Goal: Transaction & Acquisition: Book appointment/travel/reservation

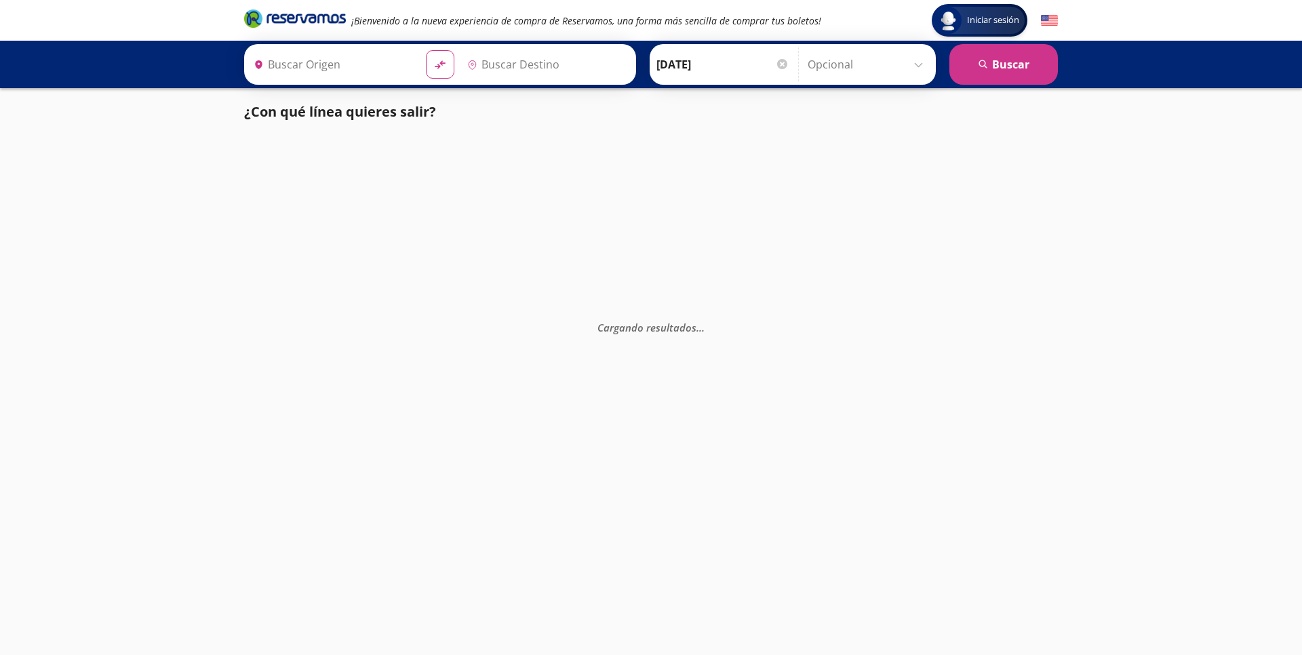
type input "Santiago de Querétaro, [GEOGRAPHIC_DATA]"
type input "Uruapan, [GEOGRAPHIC_DATA]"
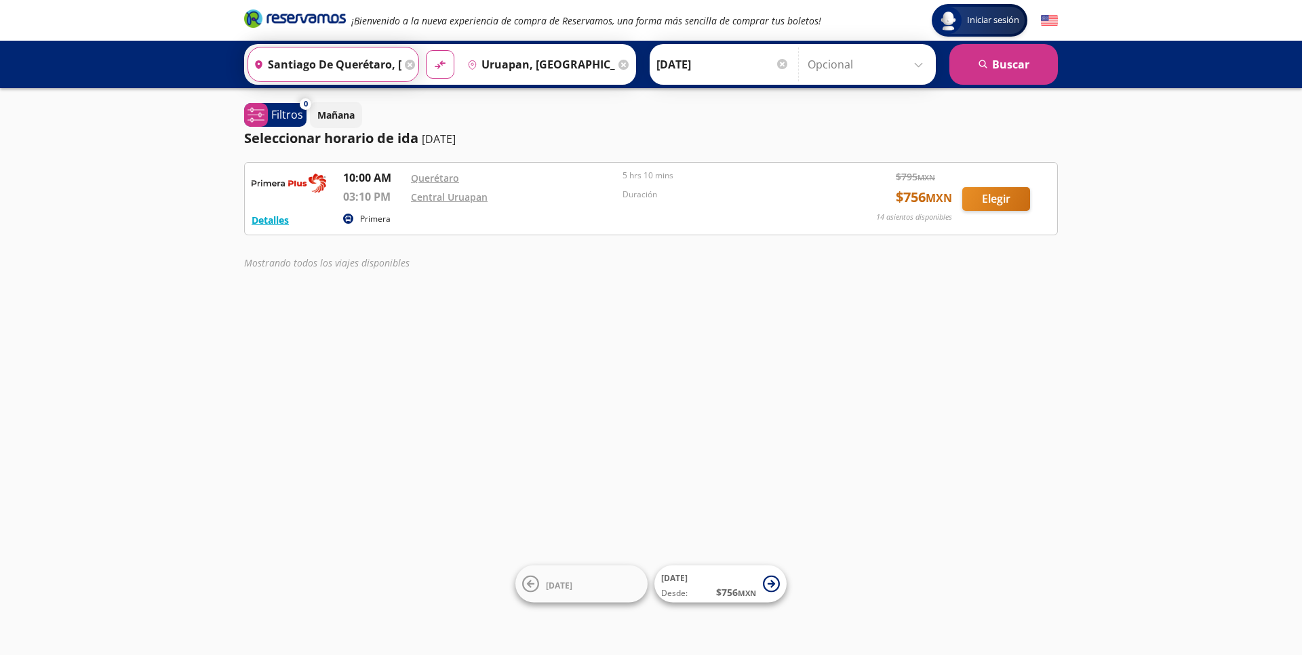
click at [386, 68] on input "Santiago de Querétaro, [GEOGRAPHIC_DATA]" at bounding box center [324, 64] width 153 height 34
click at [682, 84] on div "[PERSON_NAME] [DATE] Elige tu fecha de ida [DATE] Lun Mar Mié Jue Vie Sáb Dom 1…" at bounding box center [793, 64] width 286 height 41
click at [786, 62] on div at bounding box center [782, 64] width 10 height 10
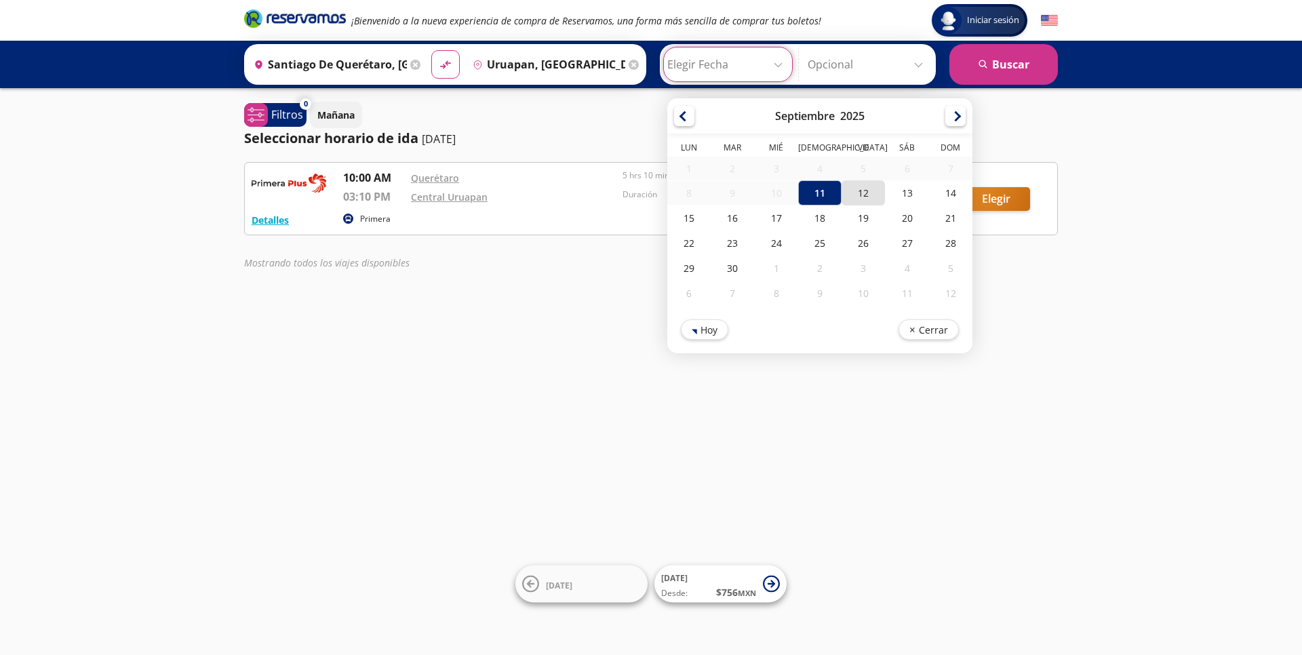
click at [868, 197] on div "12" at bounding box center [863, 192] width 43 height 25
type input "[DATE]"
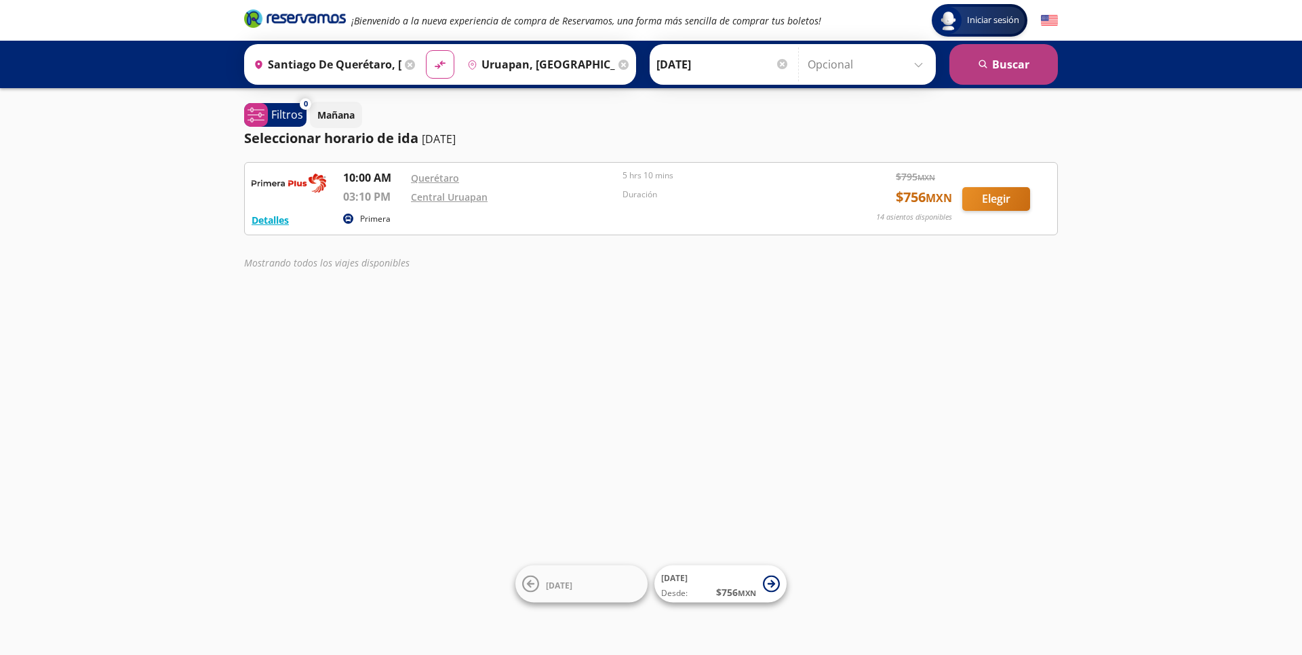
click at [1005, 68] on button "search [GEOGRAPHIC_DATA]" at bounding box center [1003, 64] width 109 height 41
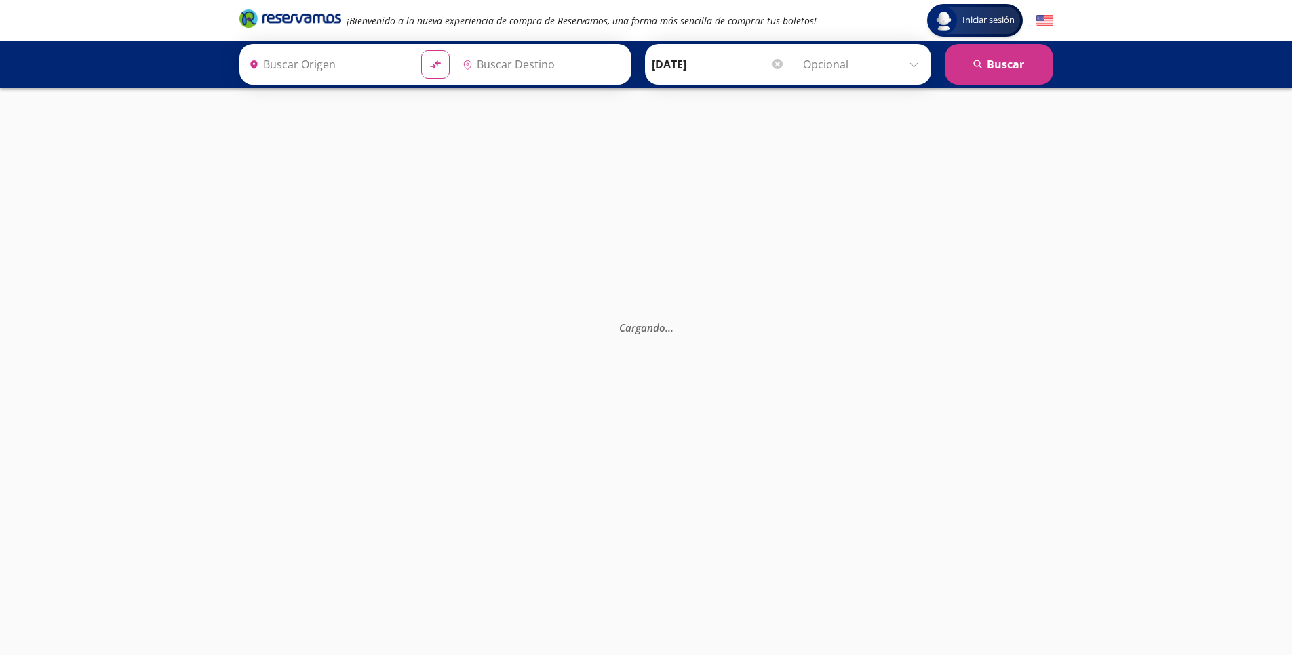
type input "[PERSON_NAME] de Querétaro, [GEOGRAPHIC_DATA]"
type input "Uruapan, [GEOGRAPHIC_DATA]"
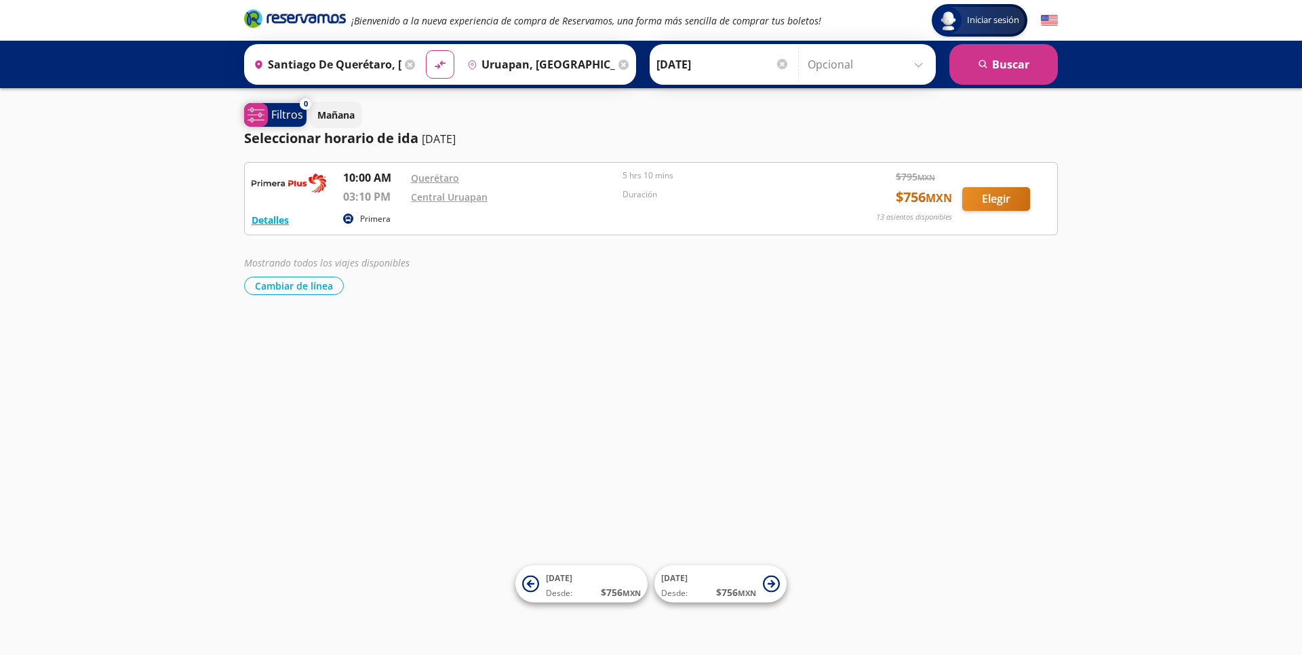
click at [288, 118] on p "Filtros" at bounding box center [287, 114] width 32 height 16
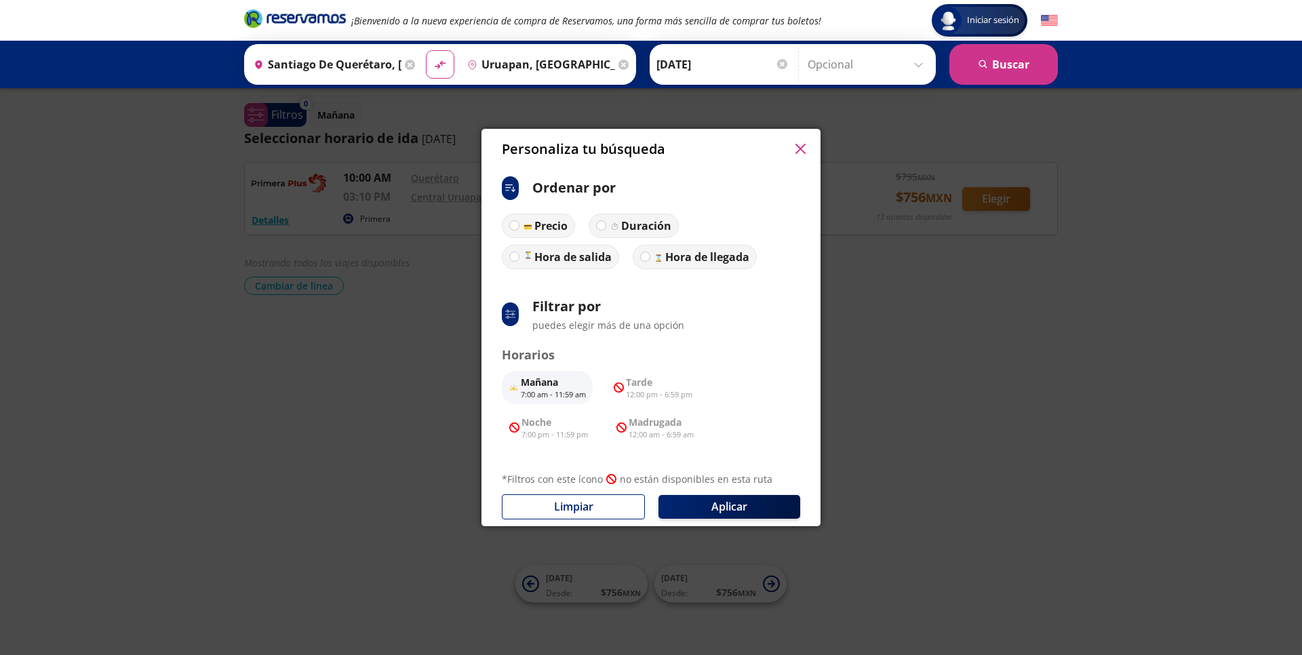
click at [792, 146] on button "button" at bounding box center [800, 149] width 20 height 20
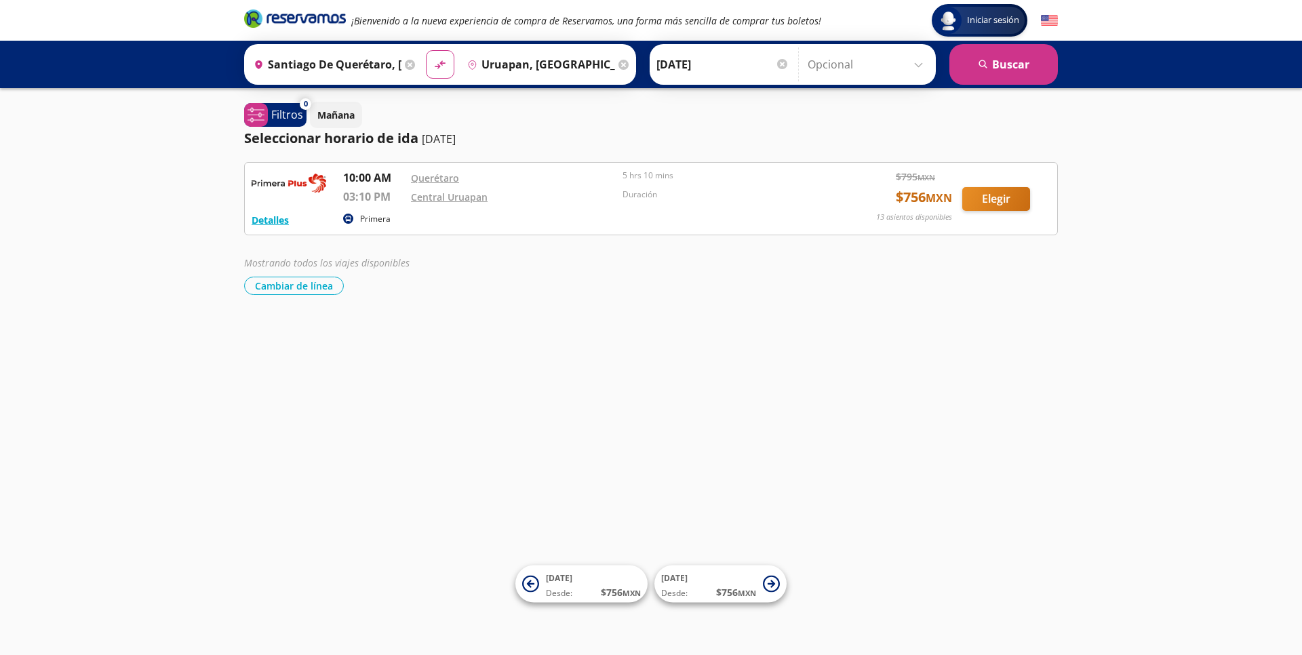
click at [415, 62] on icon at bounding box center [410, 65] width 10 height 10
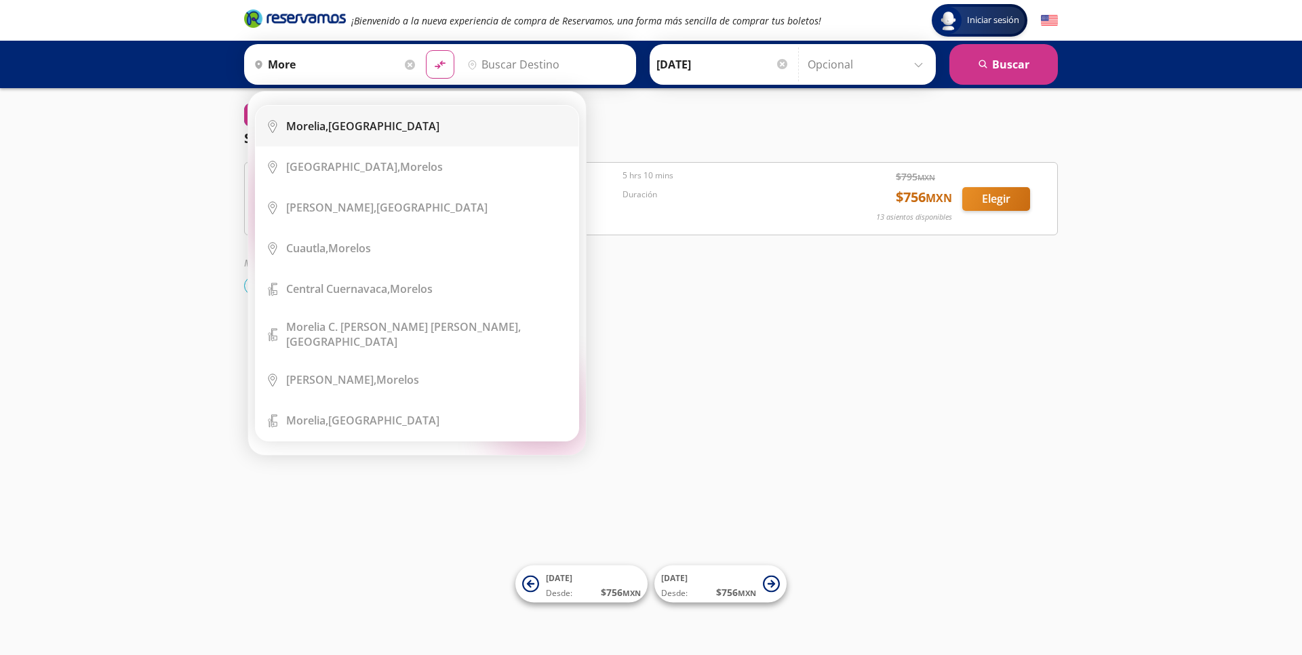
click at [323, 130] on b "Morelia," at bounding box center [307, 126] width 42 height 15
type input "[GEOGRAPHIC_DATA], [GEOGRAPHIC_DATA]"
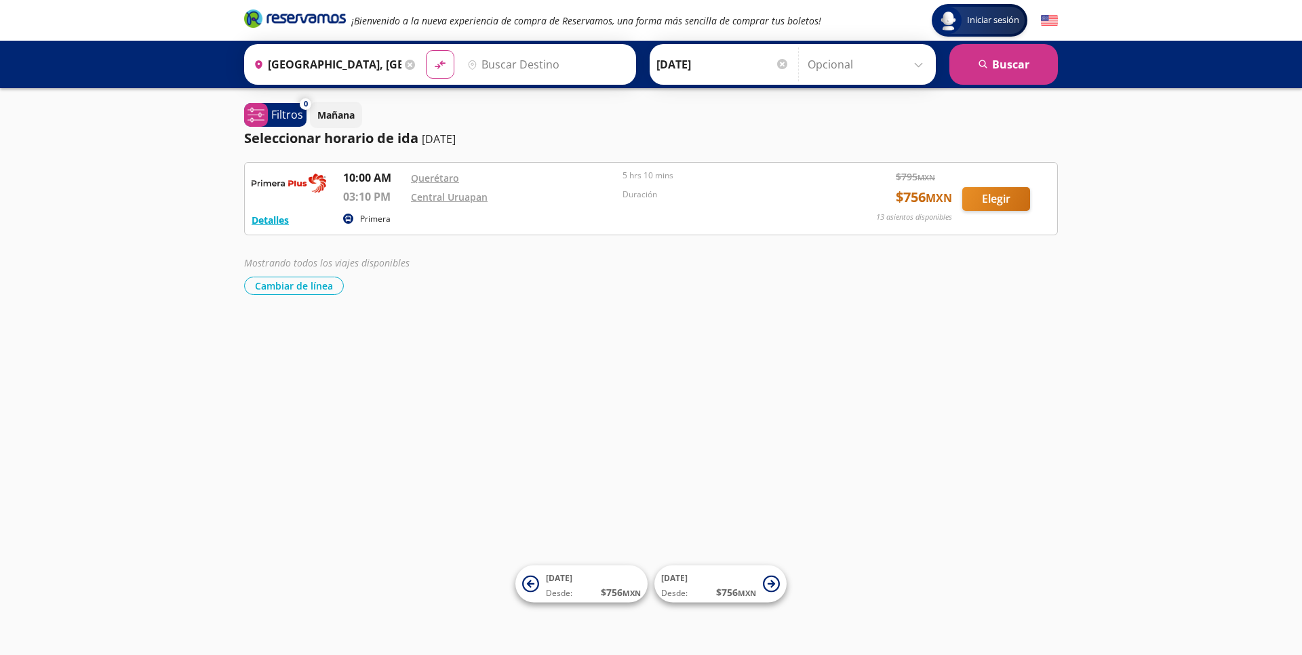
click at [493, 63] on input "Destino" at bounding box center [545, 64] width 167 height 34
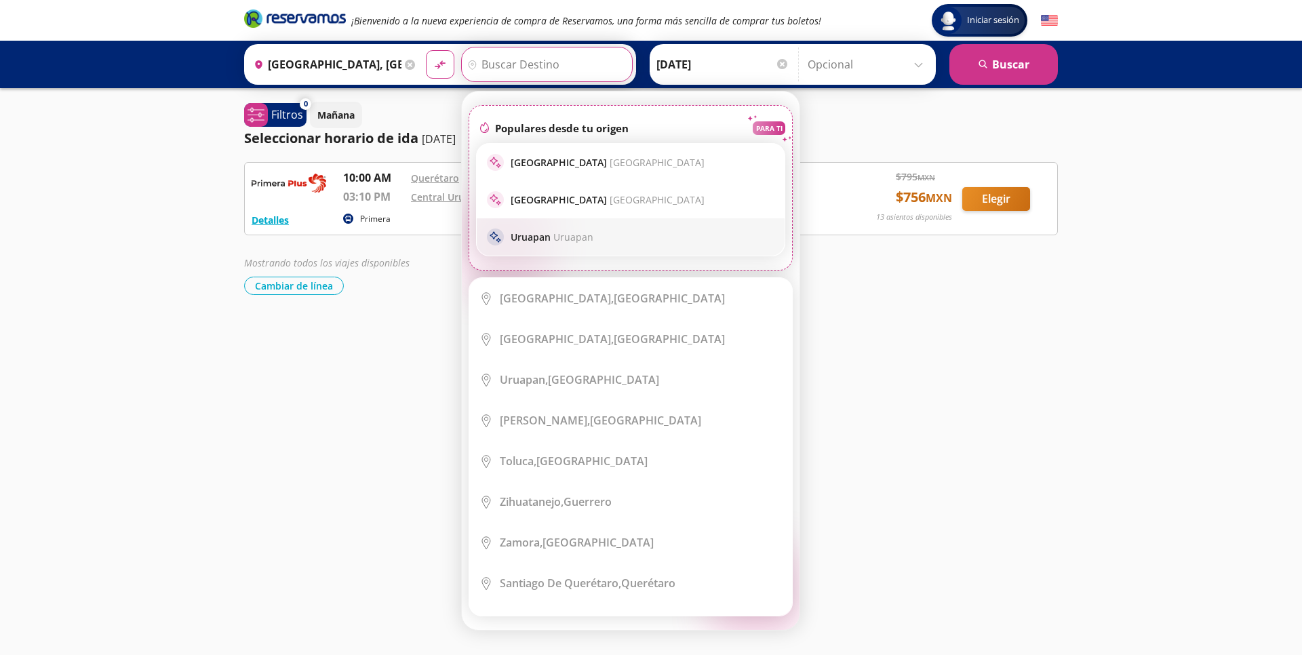
click at [567, 237] on span "Uruapan" at bounding box center [573, 237] width 40 height 13
type input "Uruapan, [GEOGRAPHIC_DATA]"
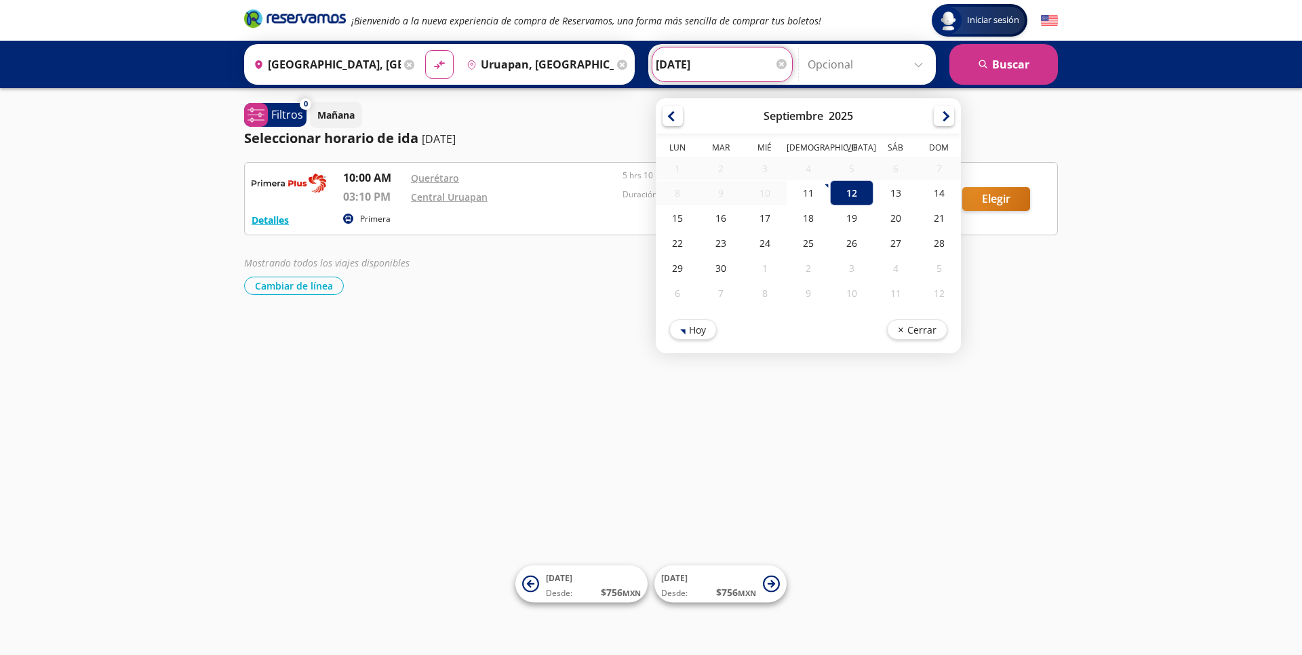
click at [774, 64] on input "12-Sep-25" at bounding box center [722, 64] width 133 height 34
click at [822, 195] on div "11" at bounding box center [808, 192] width 43 height 25
type input "[DATE]"
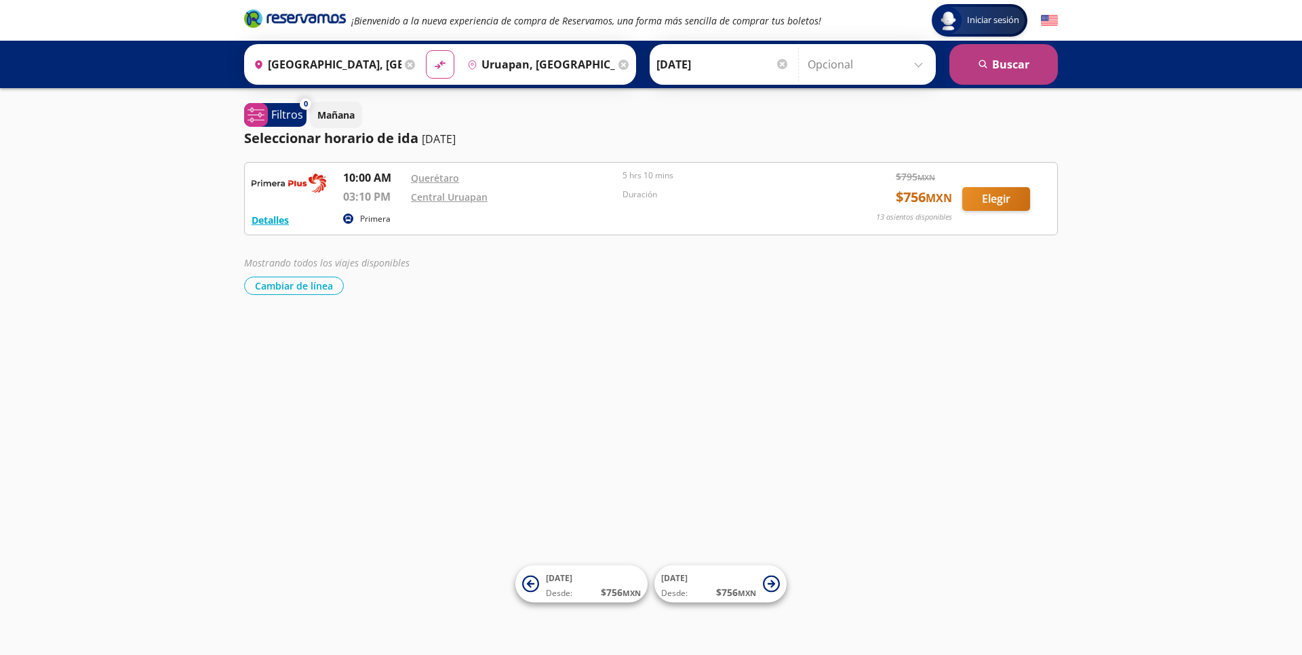
click at [1012, 73] on button "search [GEOGRAPHIC_DATA]" at bounding box center [1003, 64] width 109 height 41
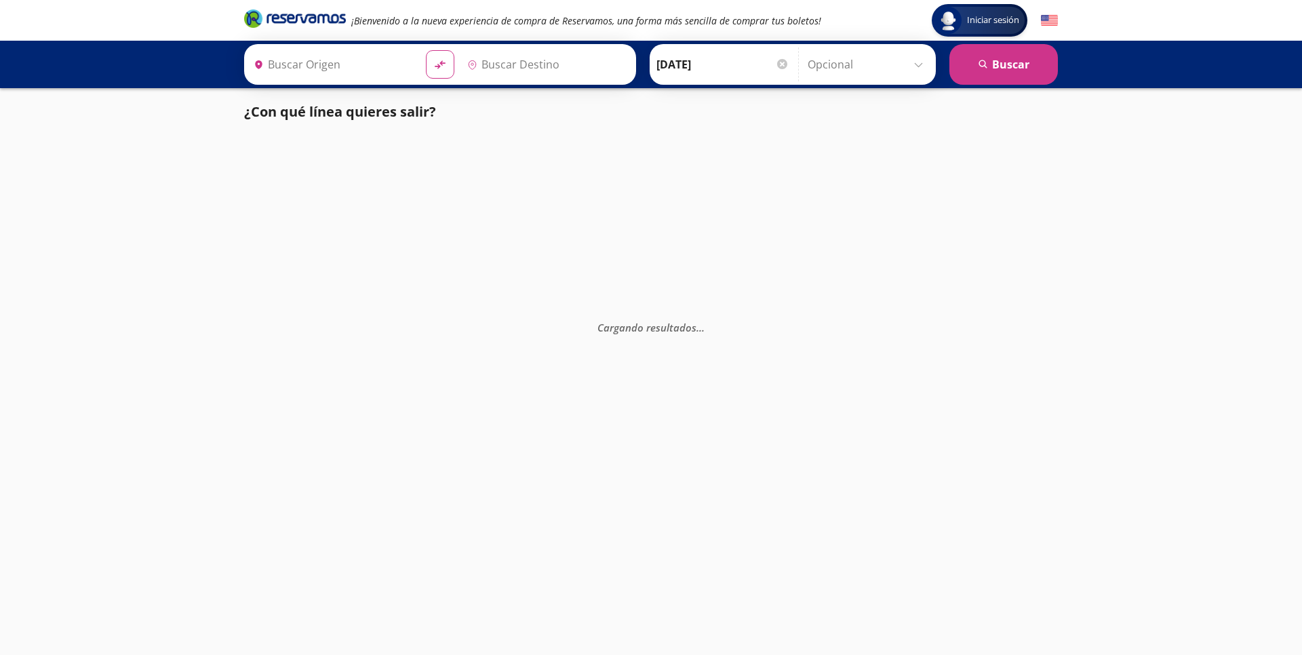
type input "[GEOGRAPHIC_DATA], [GEOGRAPHIC_DATA]"
type input "Uruapan, [GEOGRAPHIC_DATA]"
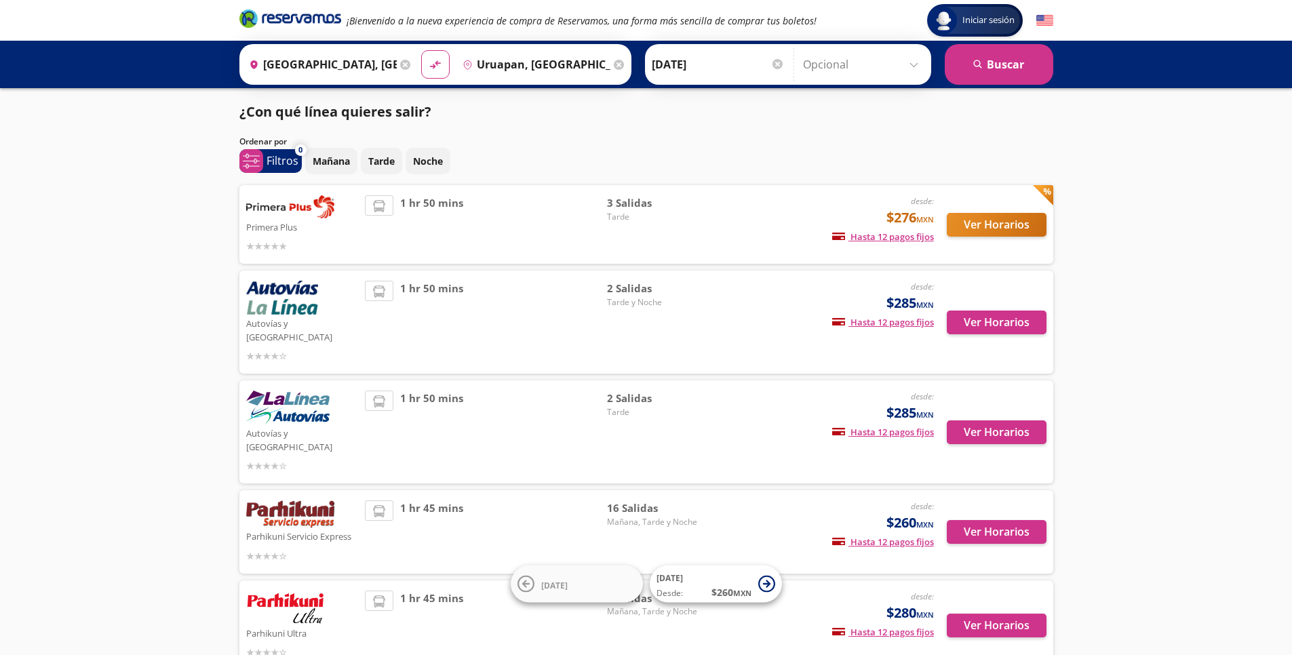
click at [620, 211] on span "Tarde" at bounding box center [654, 217] width 95 height 12
click at [610, 213] on span "Tarde" at bounding box center [654, 217] width 95 height 12
click at [1014, 224] on button "Ver Horarios" at bounding box center [997, 225] width 100 height 24
click at [964, 314] on button "Ver Horarios" at bounding box center [997, 323] width 100 height 24
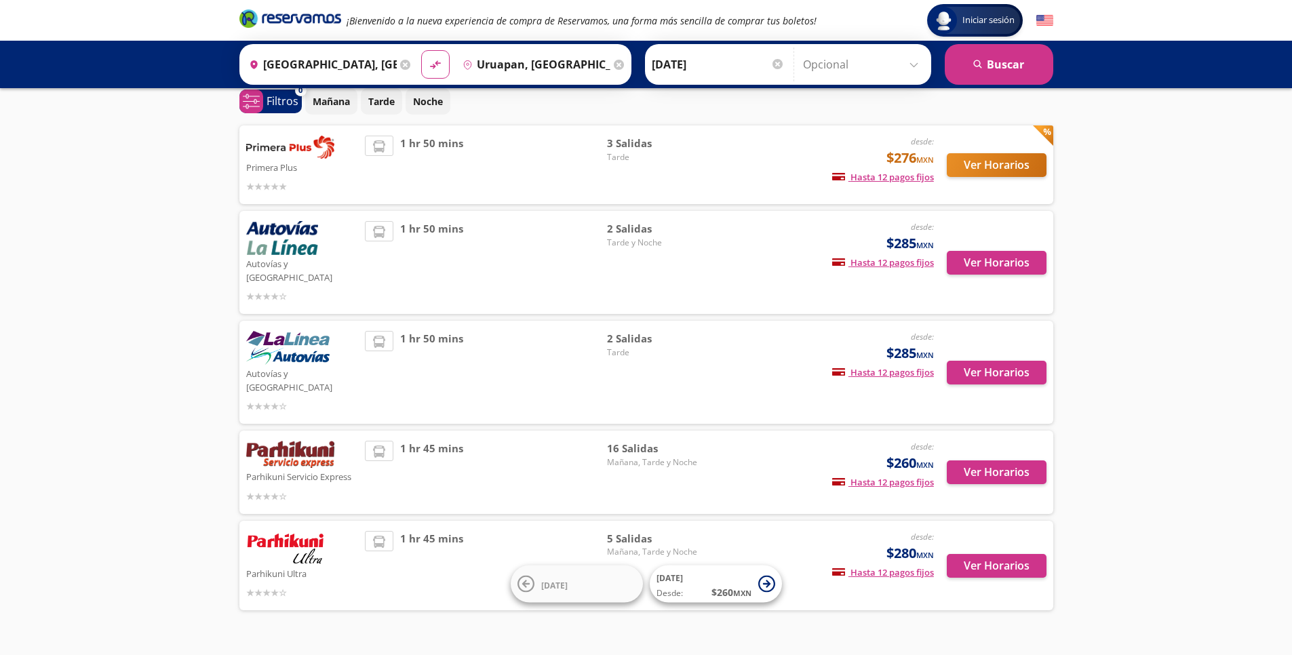
scroll to position [63, 0]
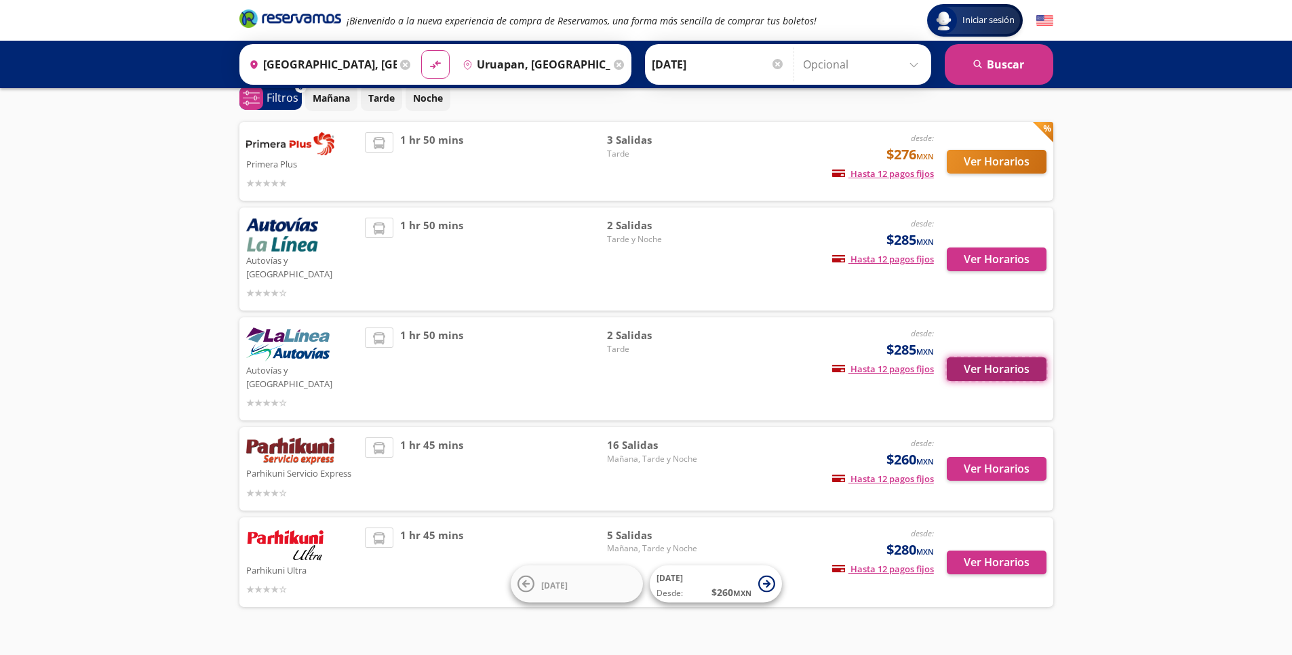
click at [962, 357] on button "Ver Horarios" at bounding box center [997, 369] width 100 height 24
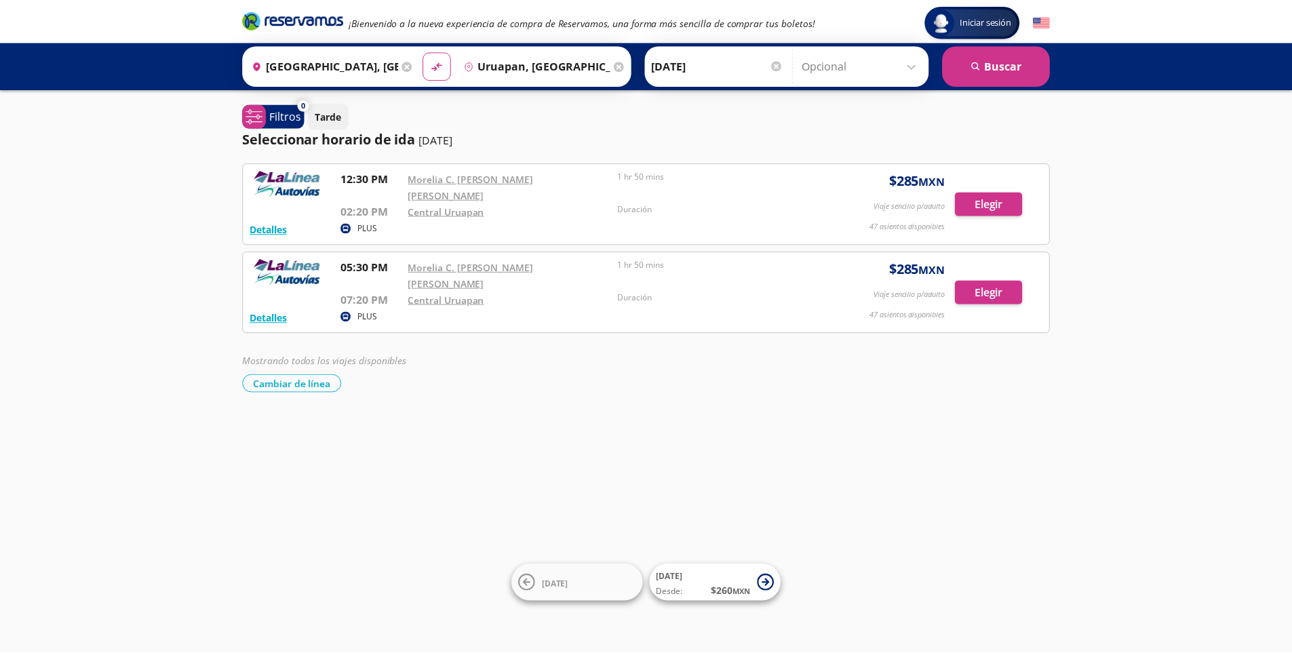
scroll to position [63, 0]
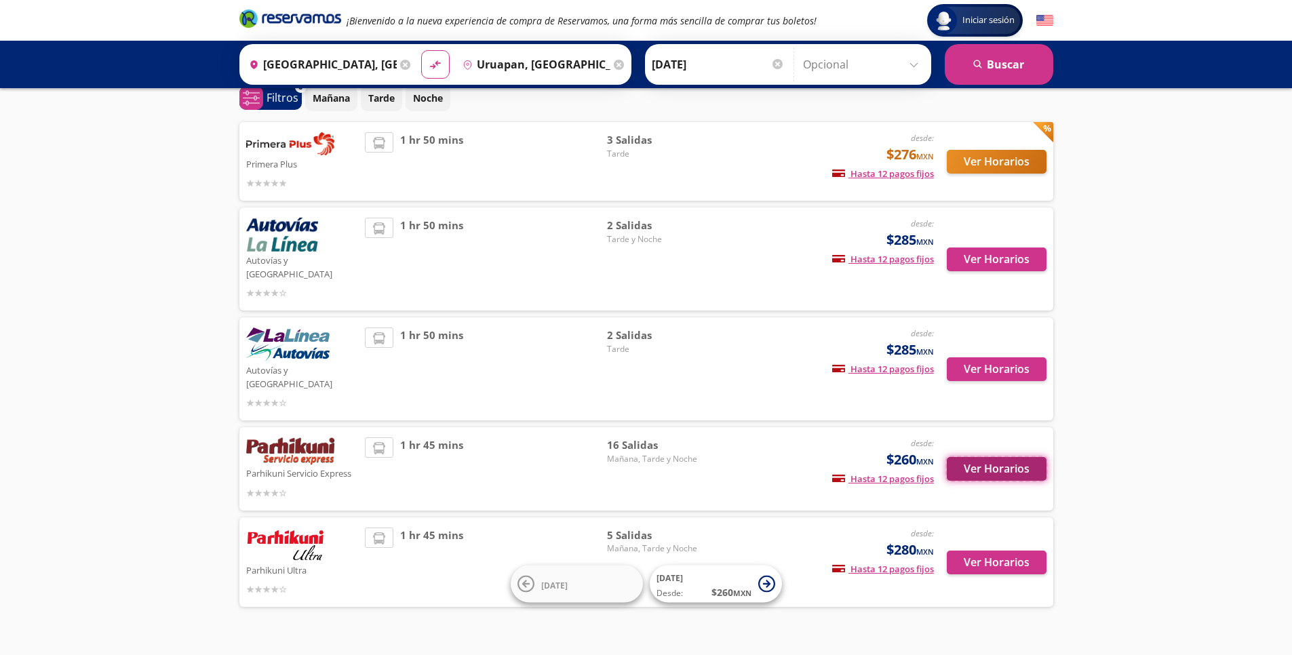
click at [977, 457] on button "Ver Horarios" at bounding box center [997, 469] width 100 height 24
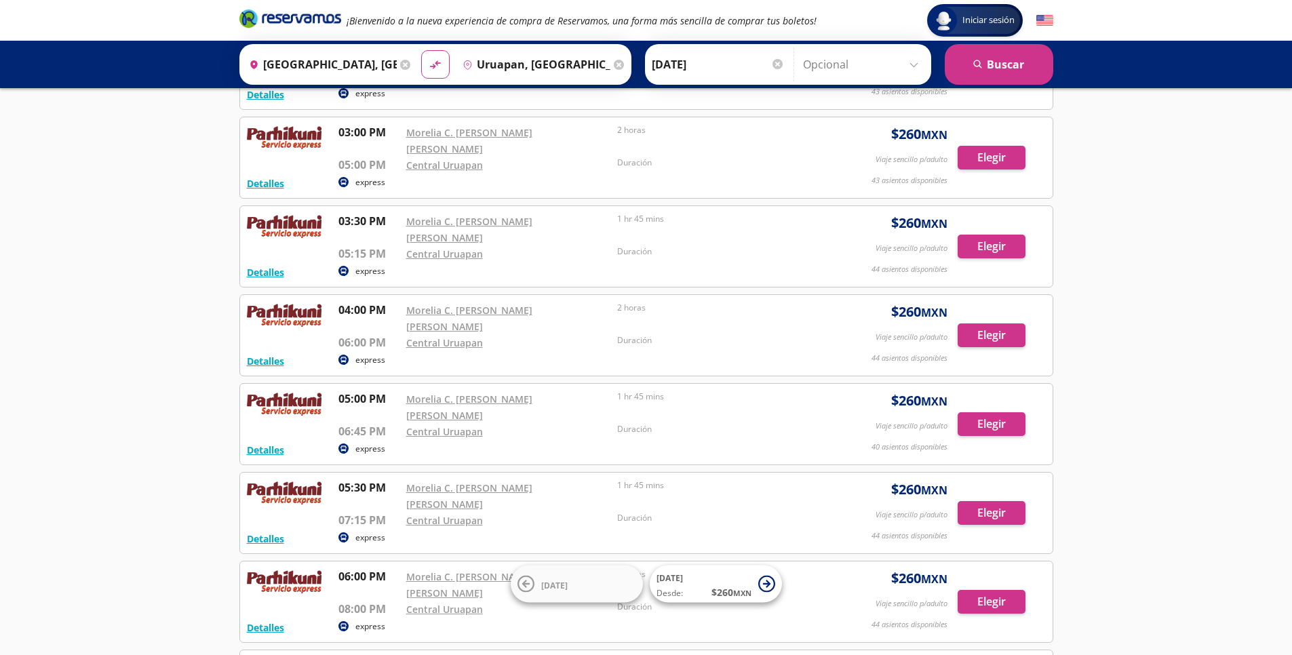
scroll to position [879, 0]
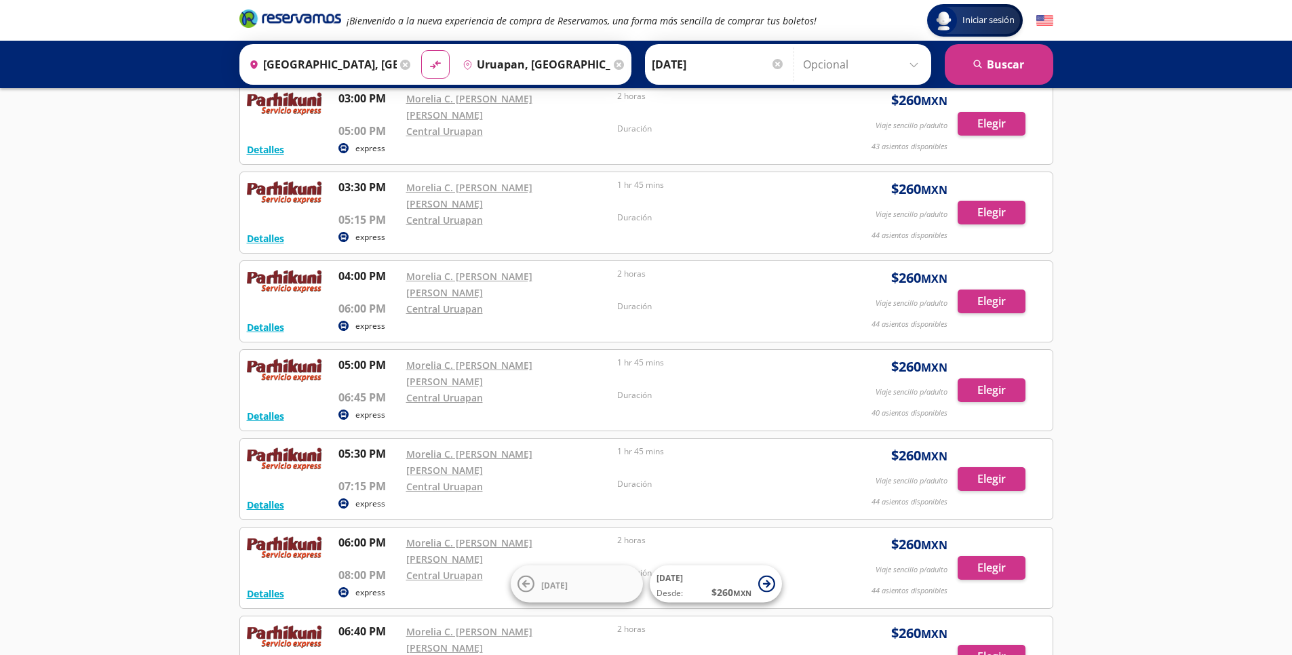
scroll to position [63, 0]
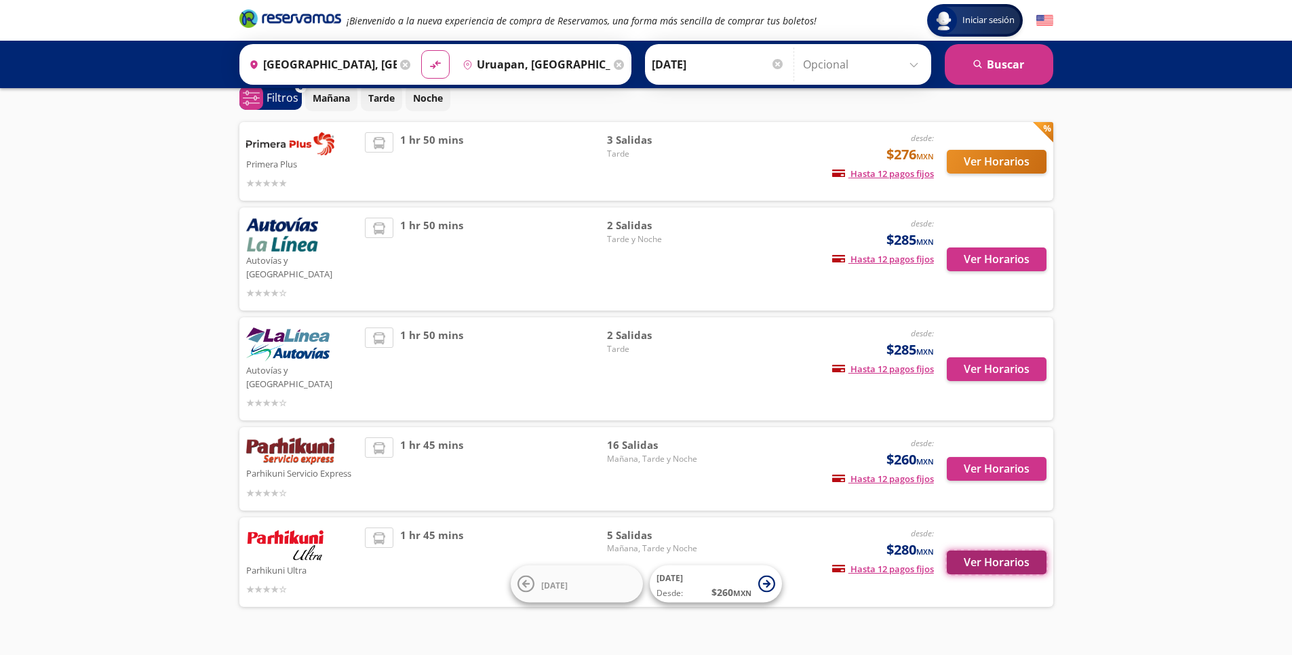
click at [989, 551] on button "Ver Horarios" at bounding box center [997, 563] width 100 height 24
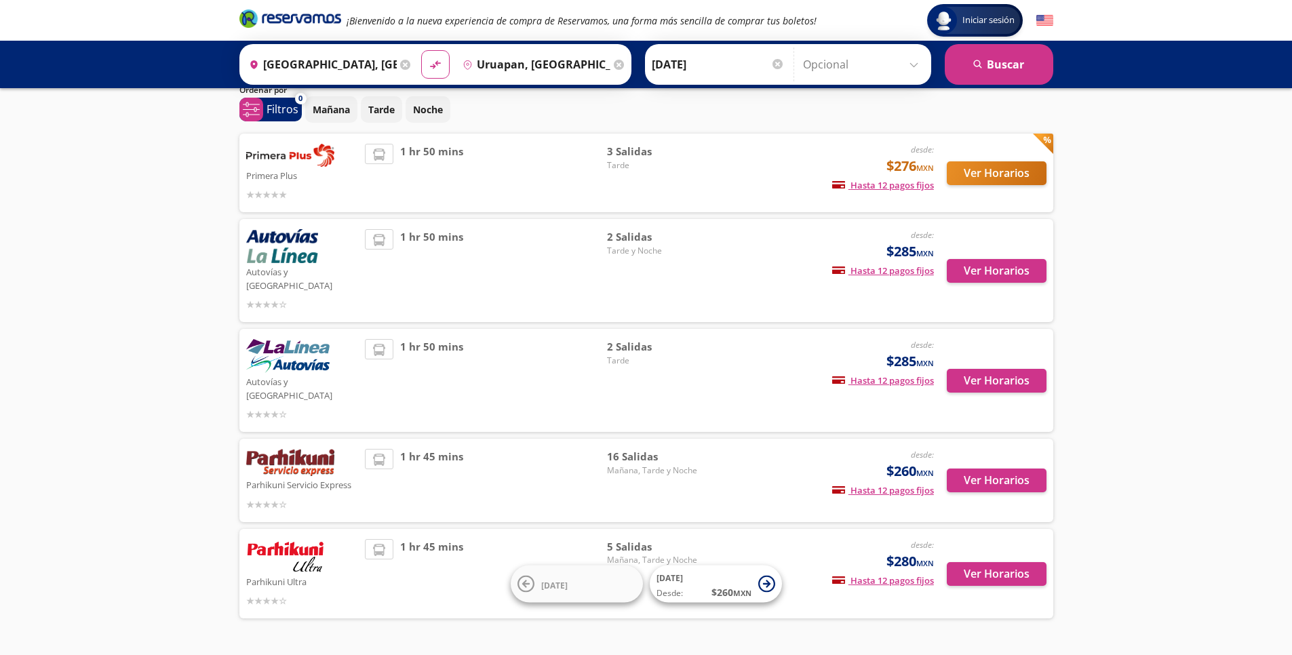
scroll to position [63, 0]
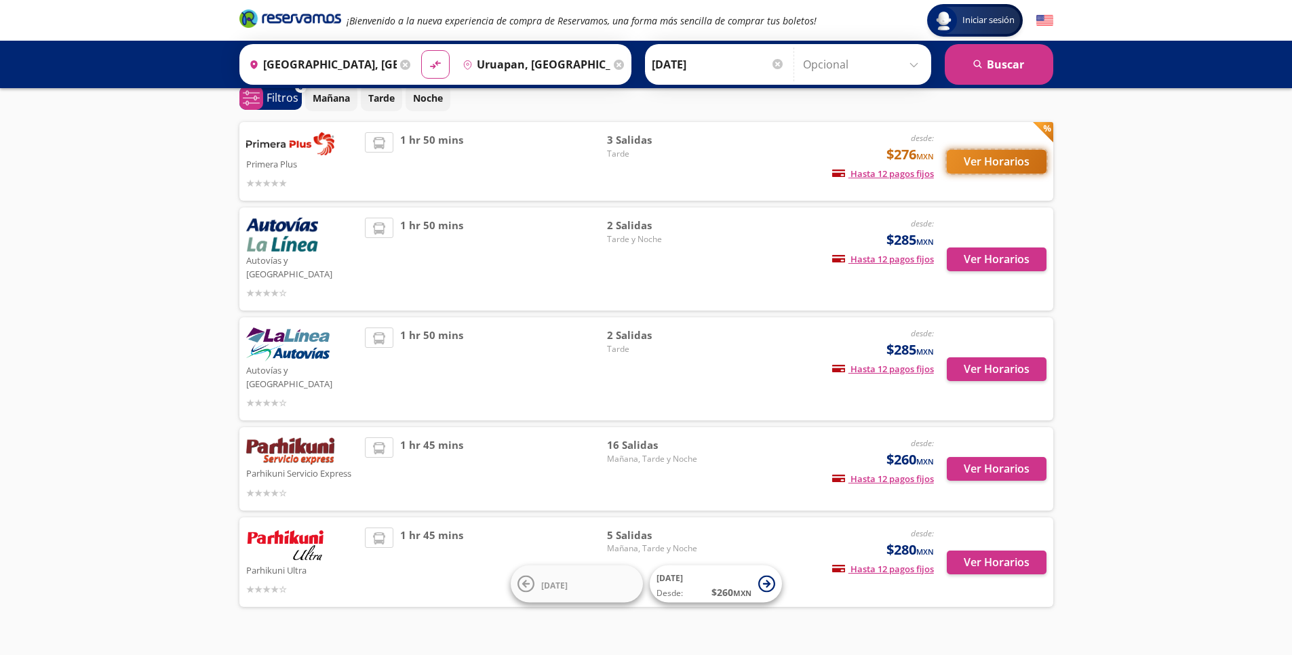
click at [1023, 170] on button "Ver Horarios" at bounding box center [997, 162] width 100 height 24
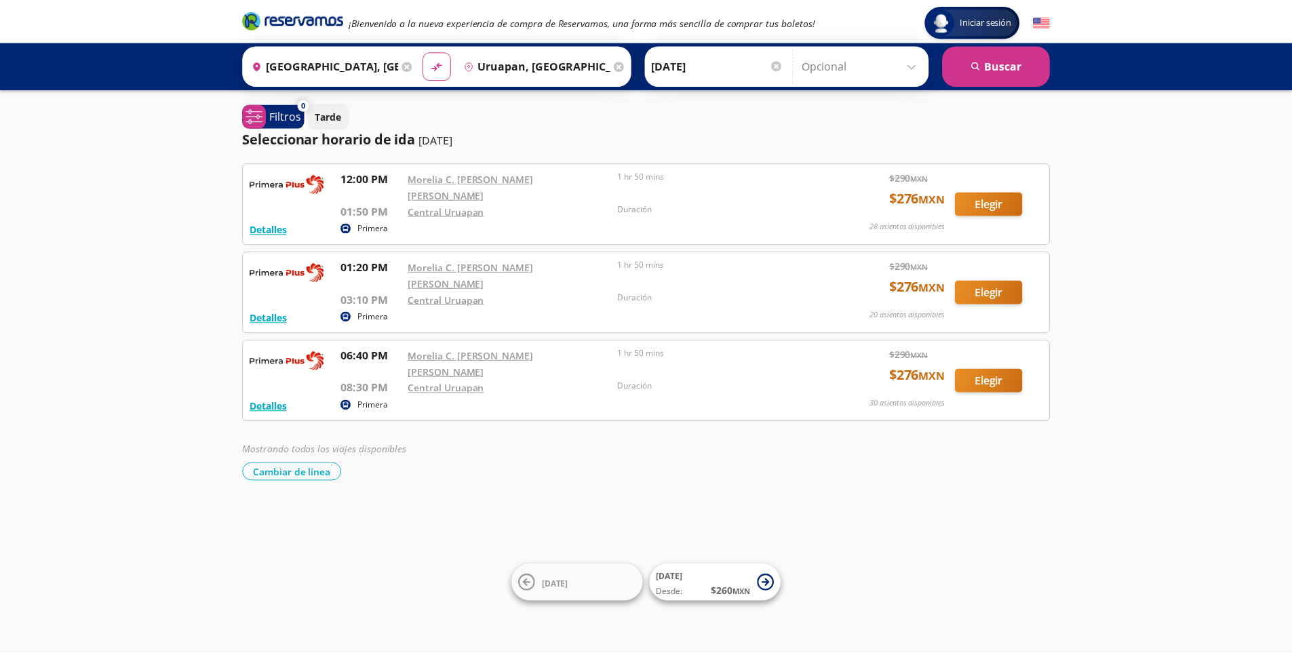
scroll to position [63, 0]
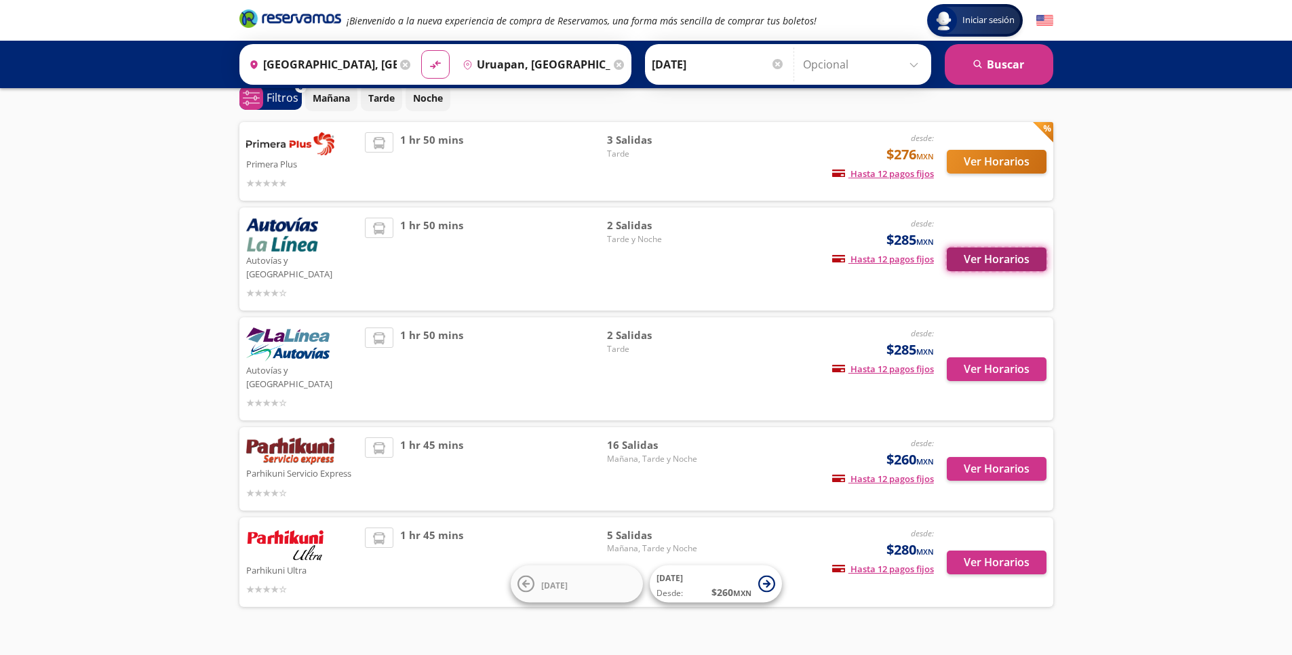
click at [995, 248] on button "Ver Horarios" at bounding box center [997, 260] width 100 height 24
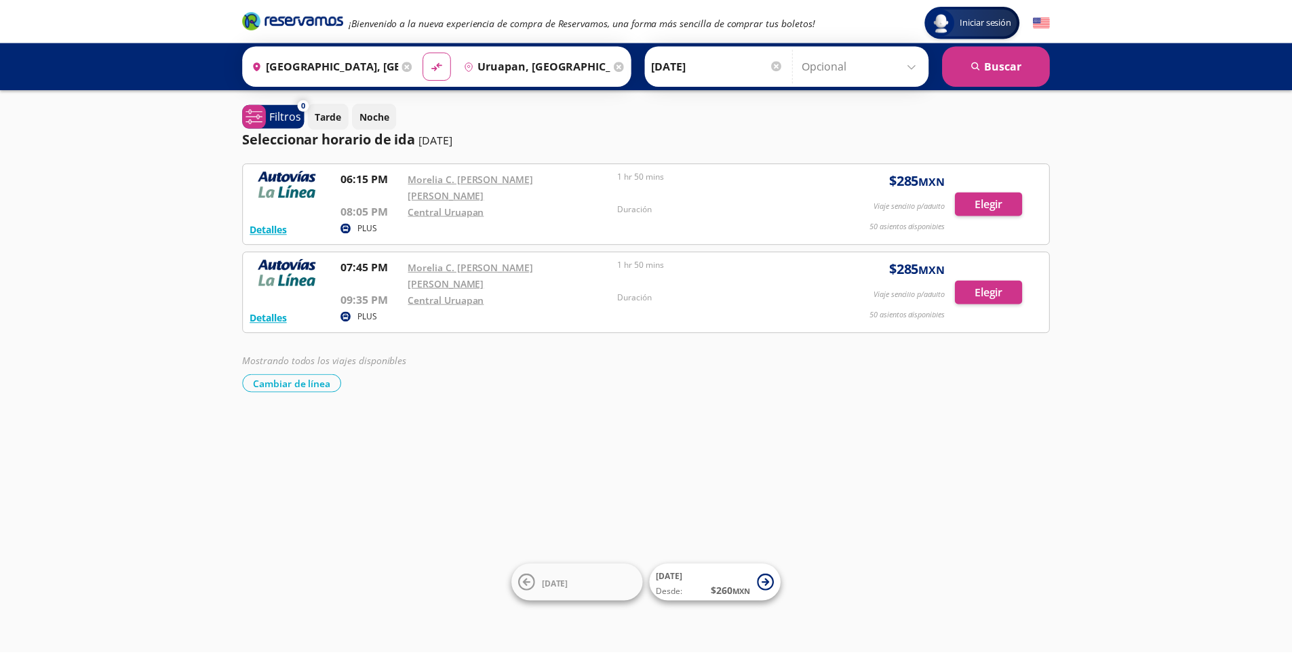
scroll to position [63, 0]
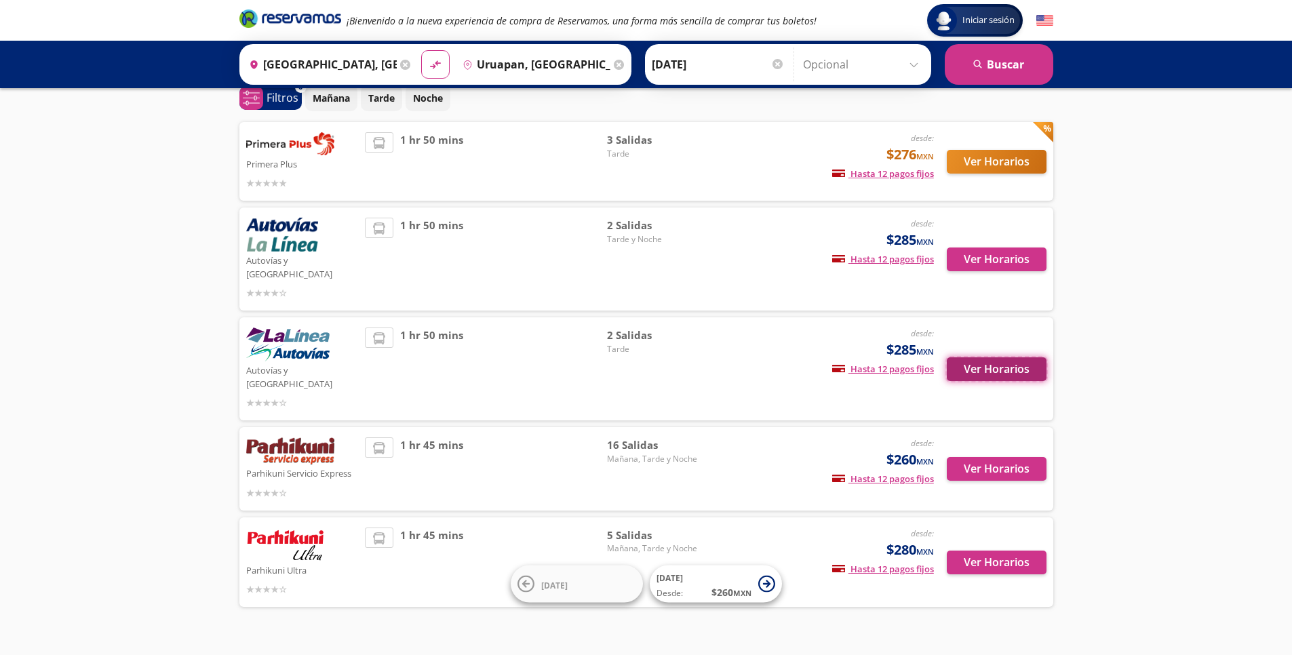
click at [983, 357] on button "Ver Horarios" at bounding box center [997, 369] width 100 height 24
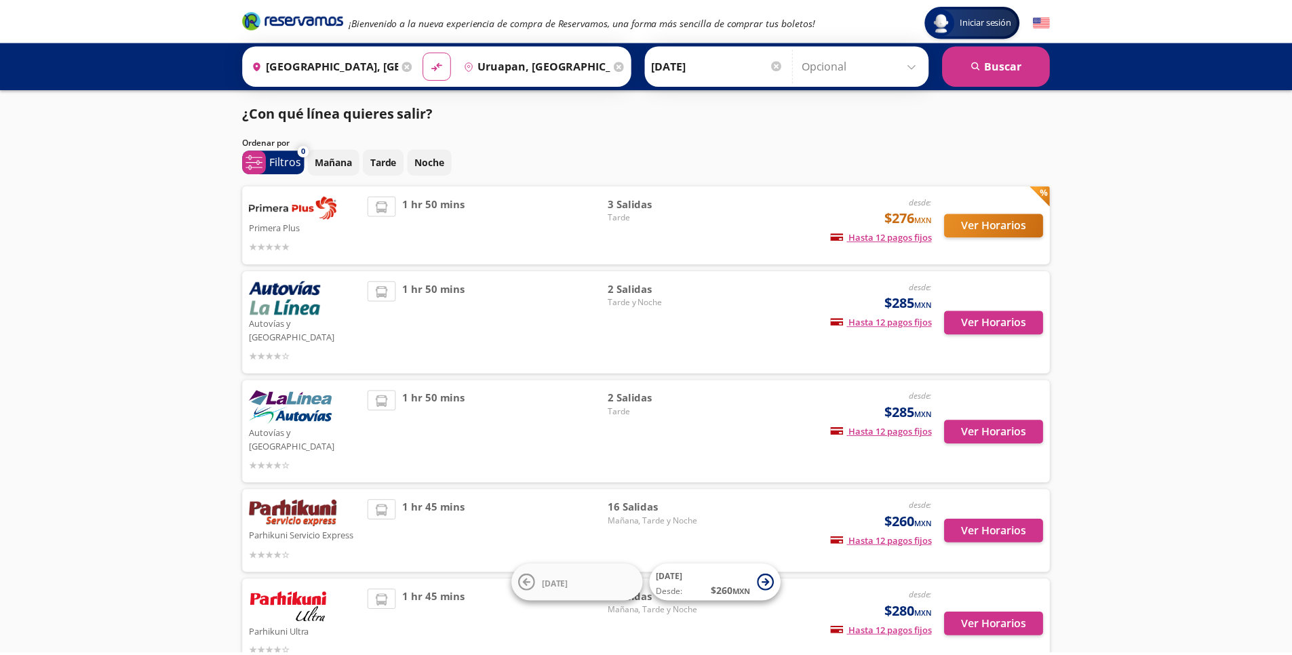
scroll to position [63, 0]
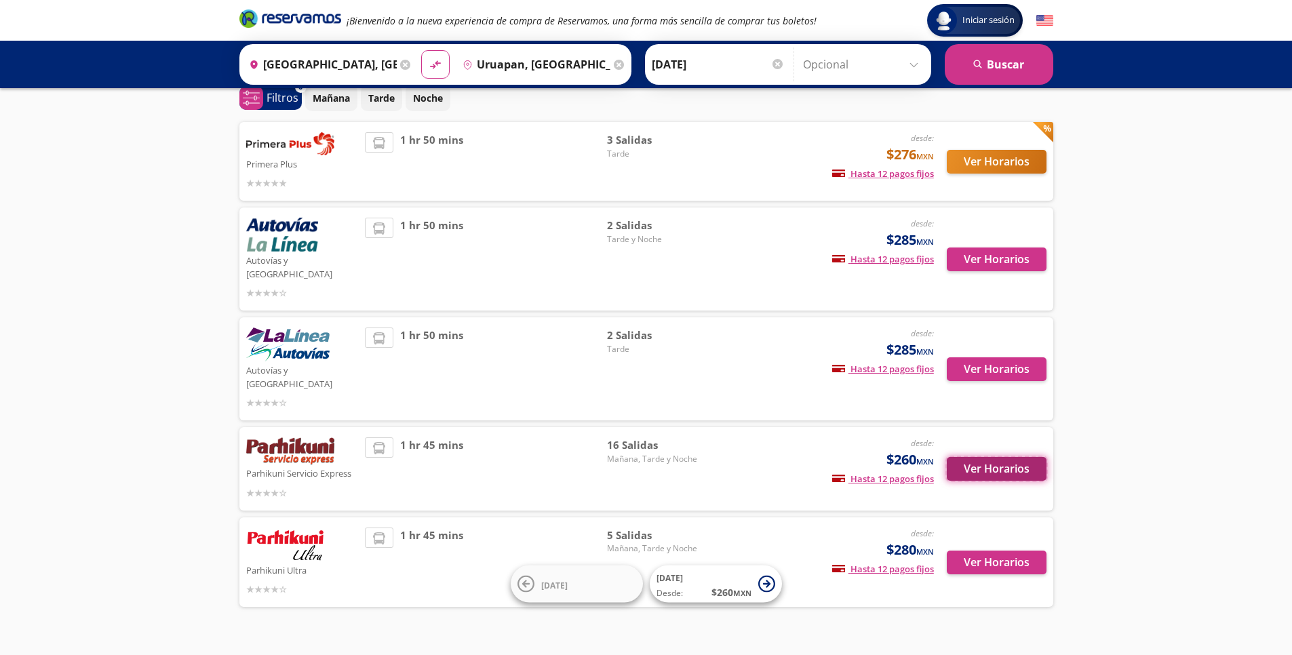
click at [969, 457] on button "Ver Horarios" at bounding box center [997, 469] width 100 height 24
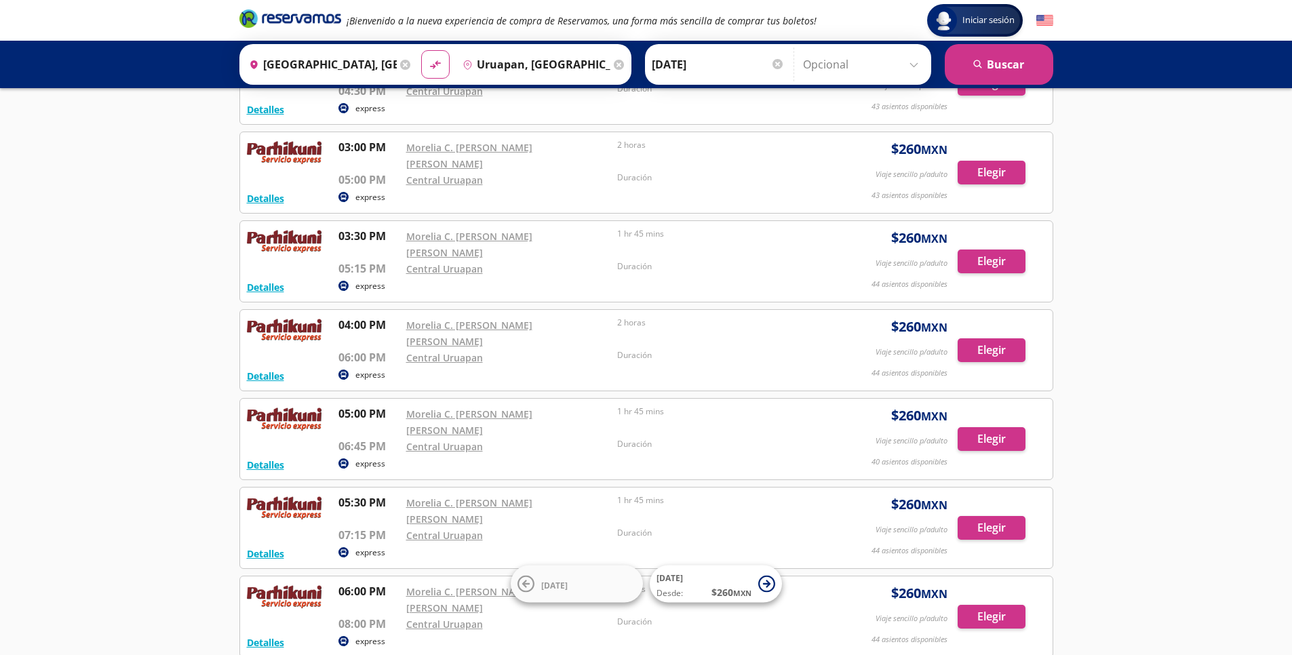
scroll to position [879, 0]
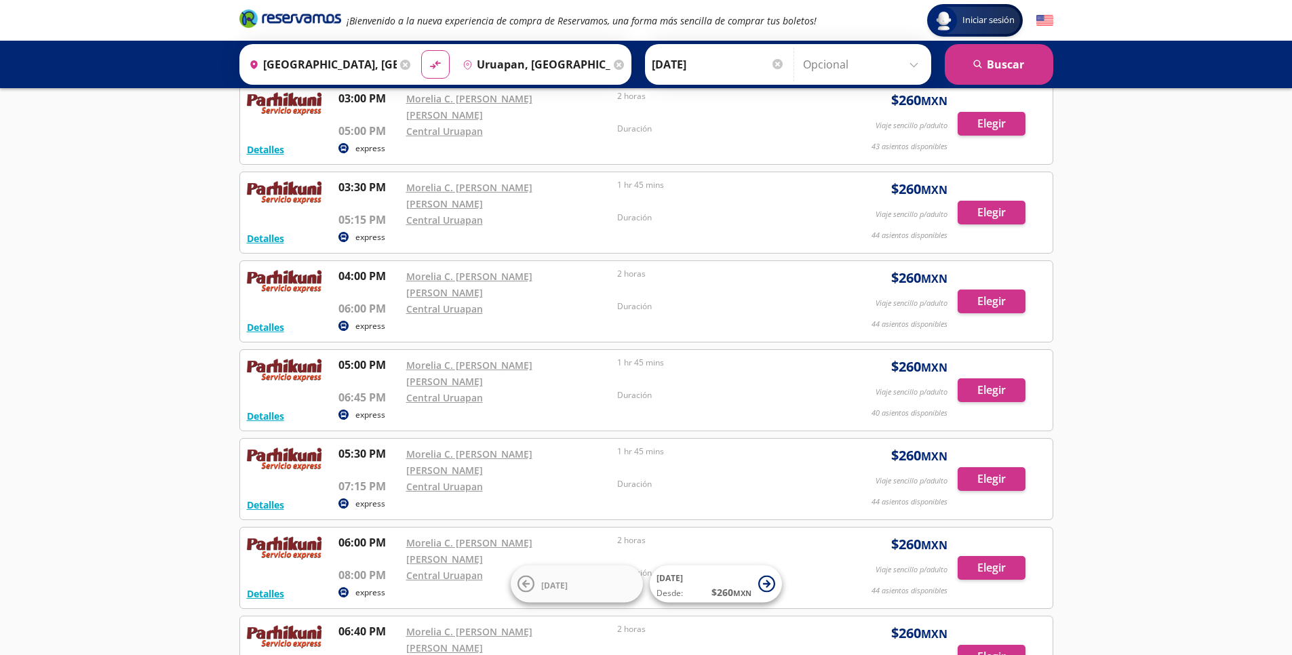
scroll to position [63, 0]
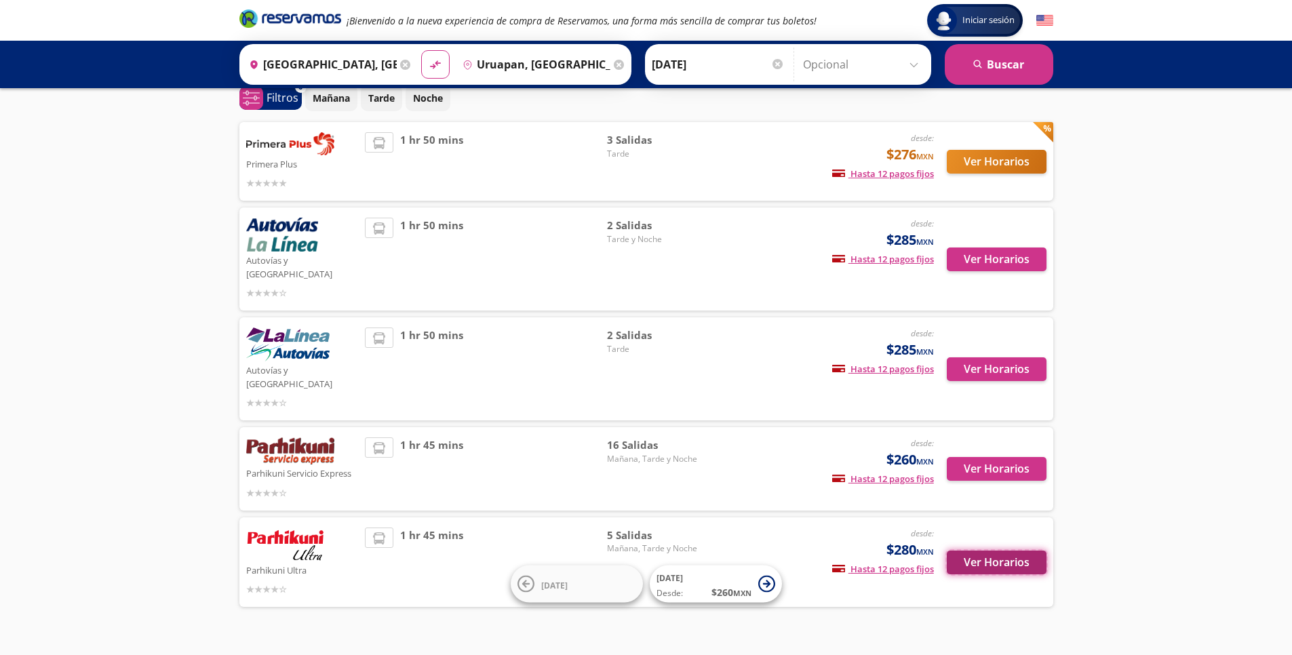
click at [992, 551] on button "Ver Horarios" at bounding box center [997, 563] width 100 height 24
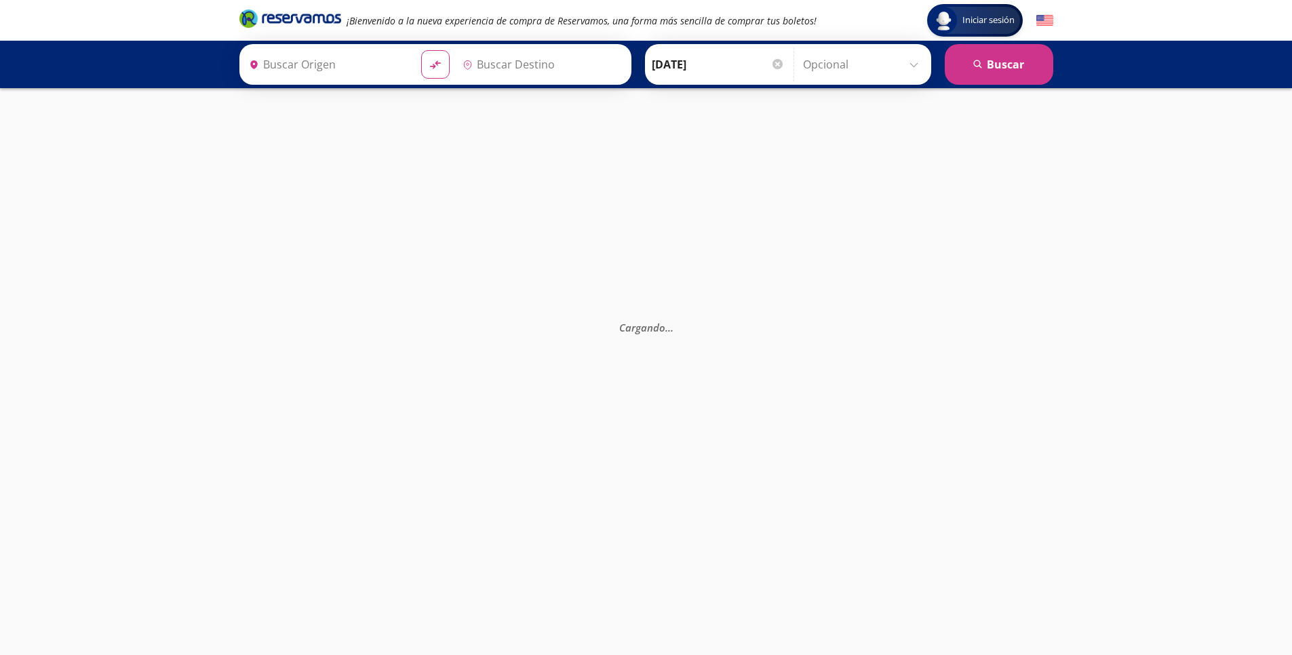
type input "Santiago de Querétaro, [GEOGRAPHIC_DATA]"
type input "Uruapan, [GEOGRAPHIC_DATA]"
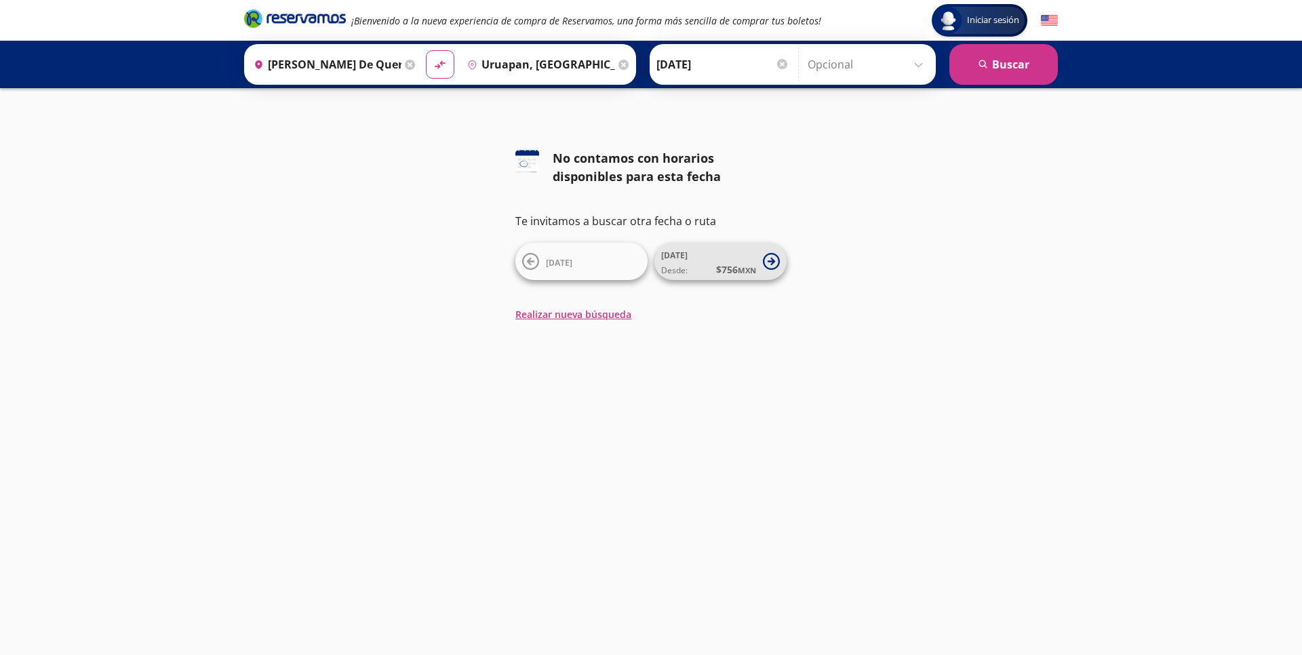
click at [709, 269] on span "Desde: $ 756 MXN" at bounding box center [708, 269] width 95 height 14
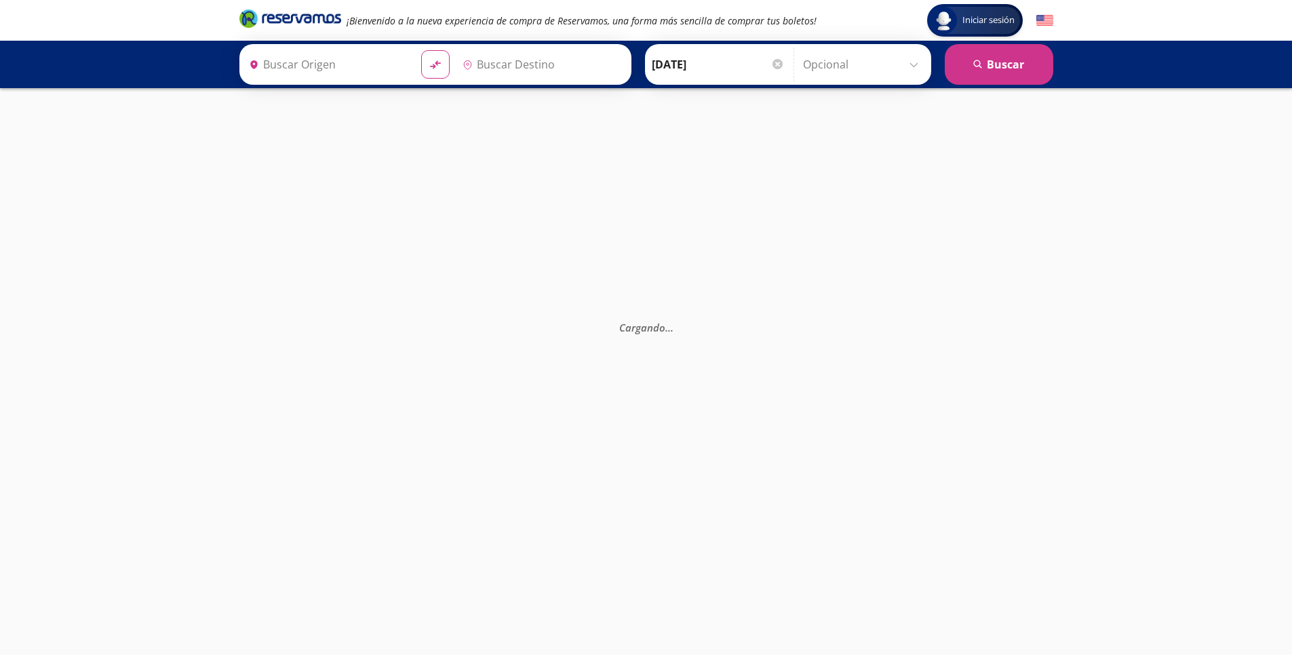
type input "Santiago de Querétaro, [GEOGRAPHIC_DATA]"
type input "Uruapan, [GEOGRAPHIC_DATA]"
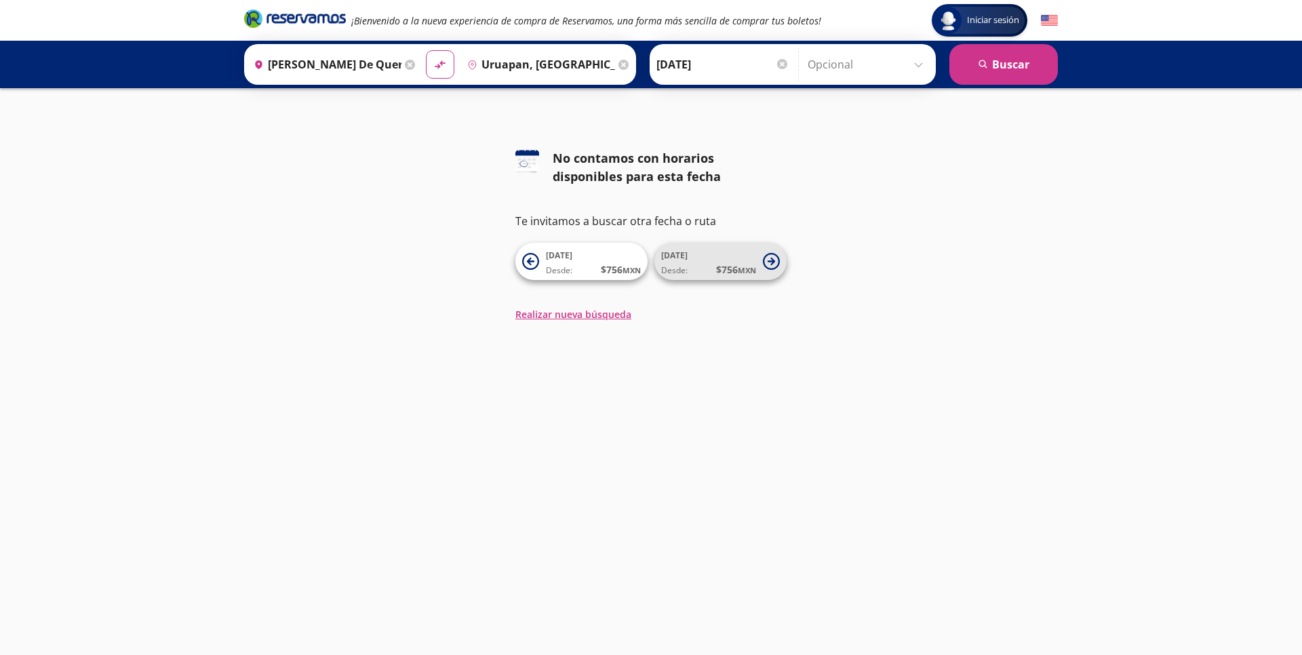
click at [704, 255] on span "13 Sep Desde: $ 756 MXN" at bounding box center [708, 261] width 95 height 31
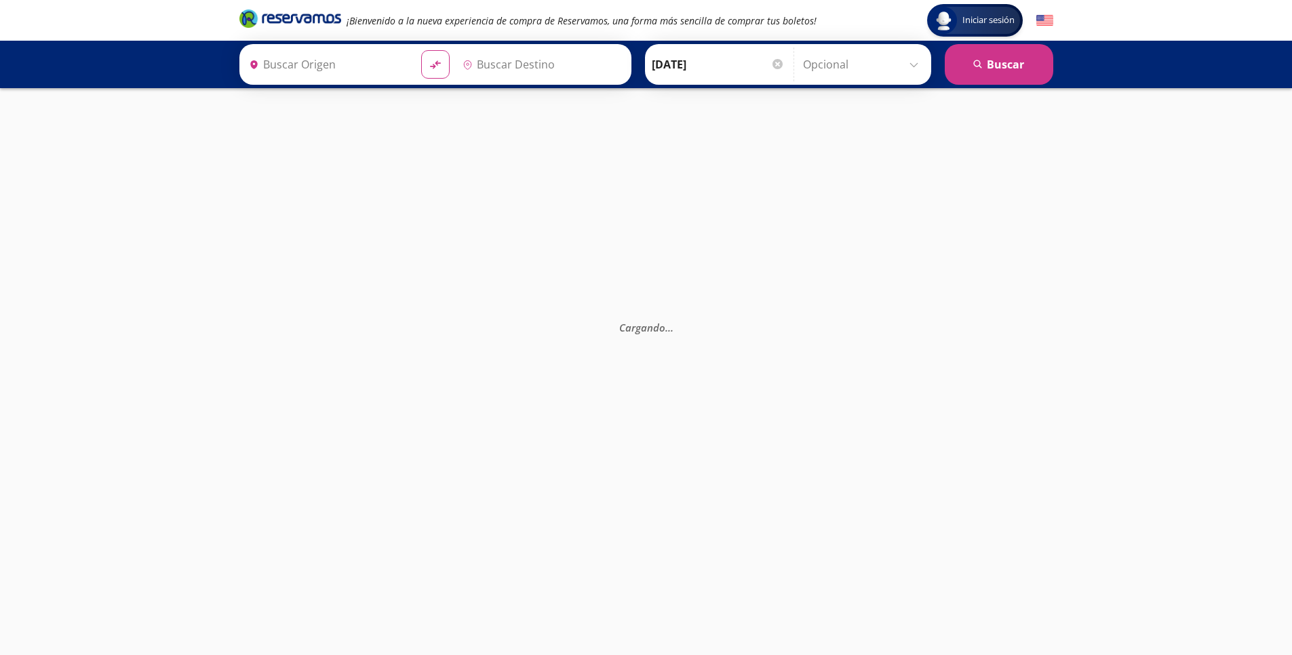
type input "Santiago de Querétaro, [GEOGRAPHIC_DATA]"
type input "Uruapan, [GEOGRAPHIC_DATA]"
type input "[GEOGRAPHIC_DATA], [GEOGRAPHIC_DATA]"
type input "[PERSON_NAME] de Querétaro, [GEOGRAPHIC_DATA]"
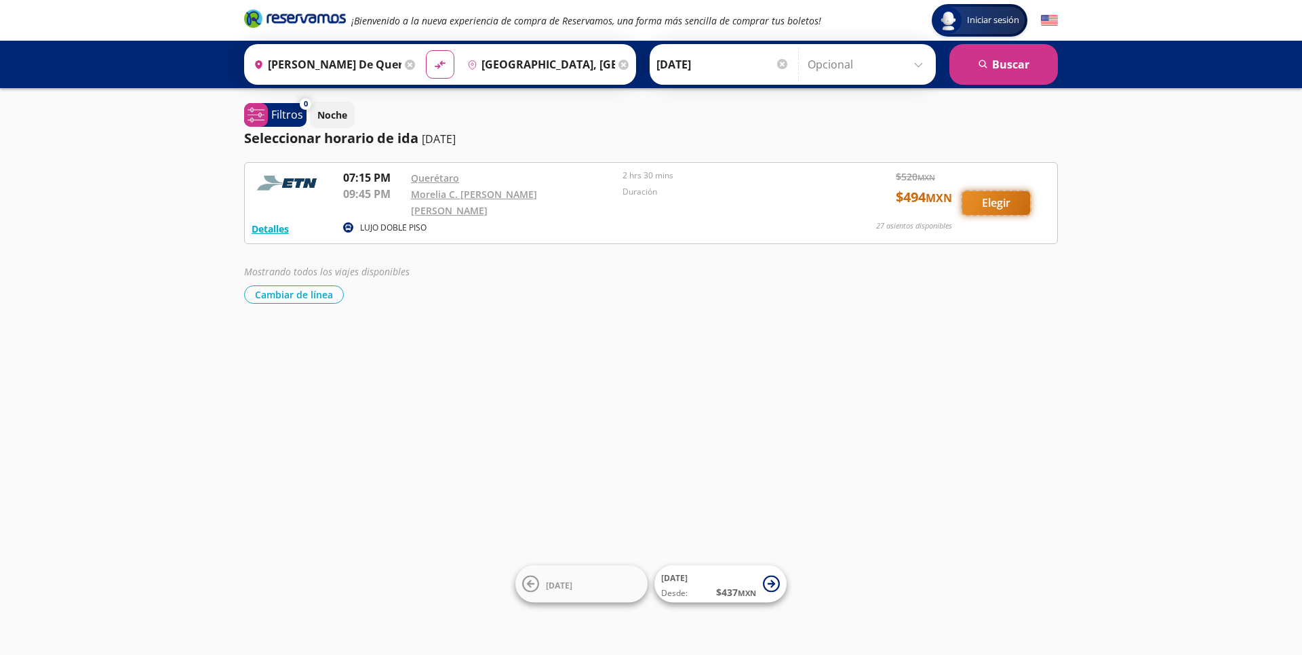
click at [987, 198] on button "Elegir" at bounding box center [996, 203] width 68 height 24
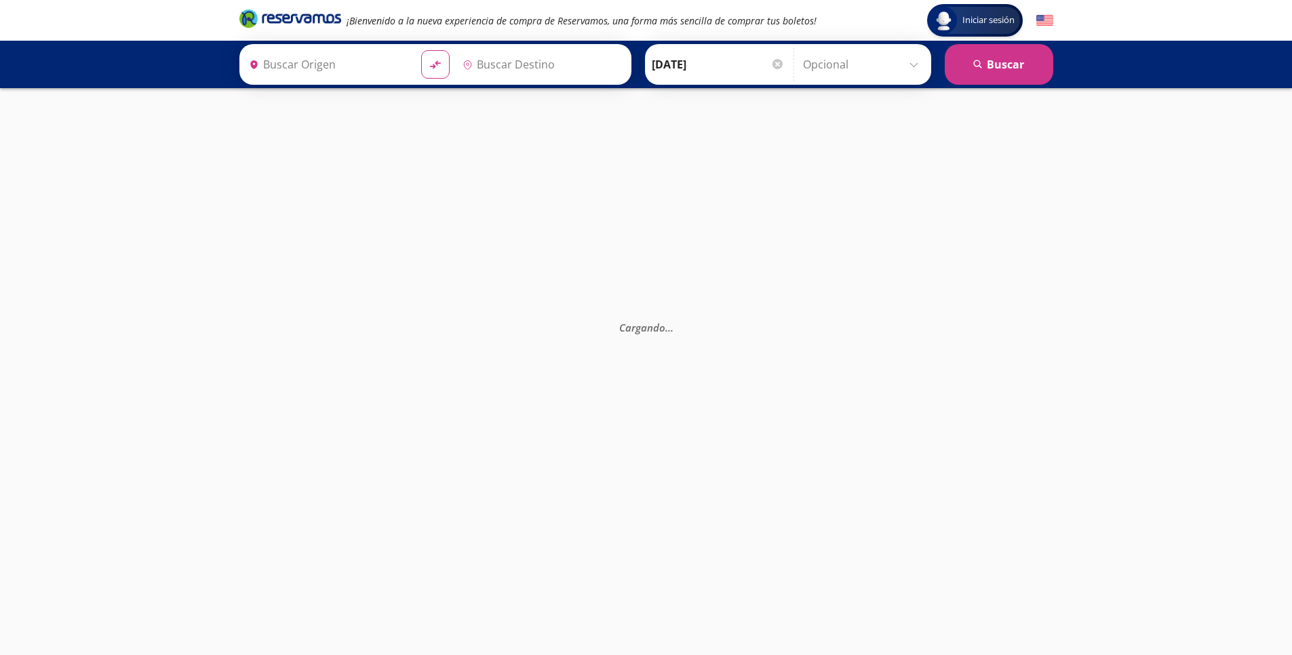
type input "[PERSON_NAME] de Querétaro, [GEOGRAPHIC_DATA]"
type input "[GEOGRAPHIC_DATA], [GEOGRAPHIC_DATA]"
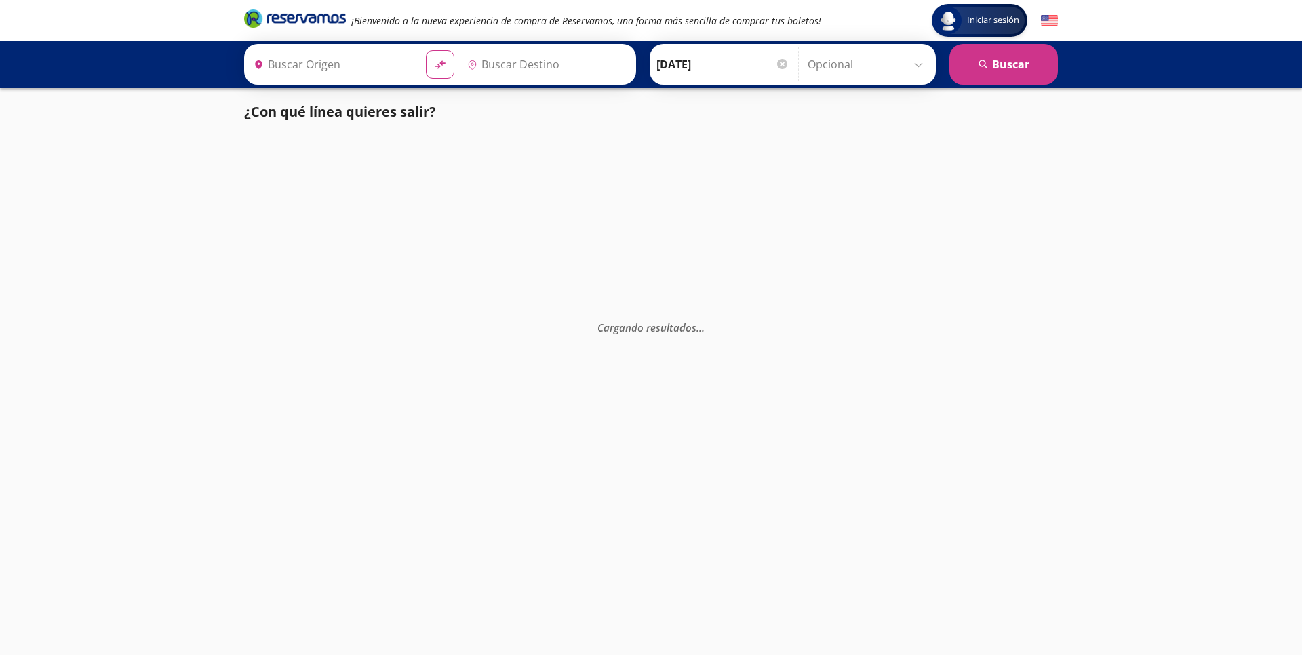
type input "[GEOGRAPHIC_DATA], [GEOGRAPHIC_DATA]"
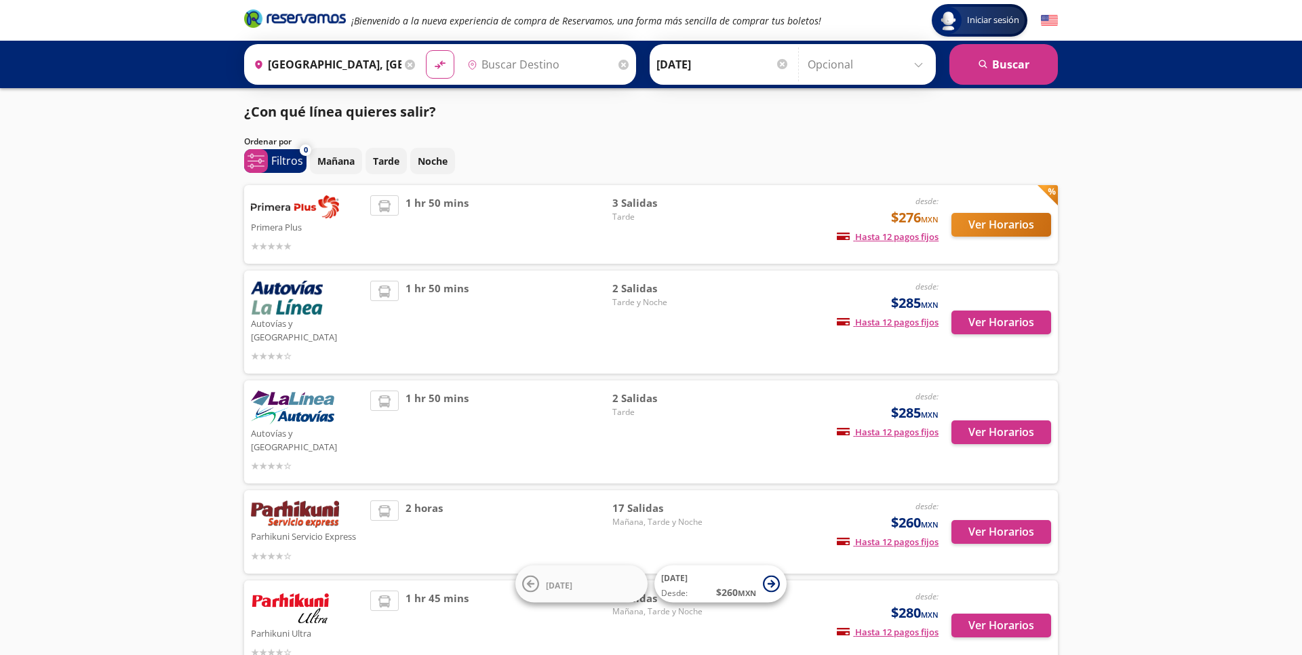
type input "Uruapan, [GEOGRAPHIC_DATA]"
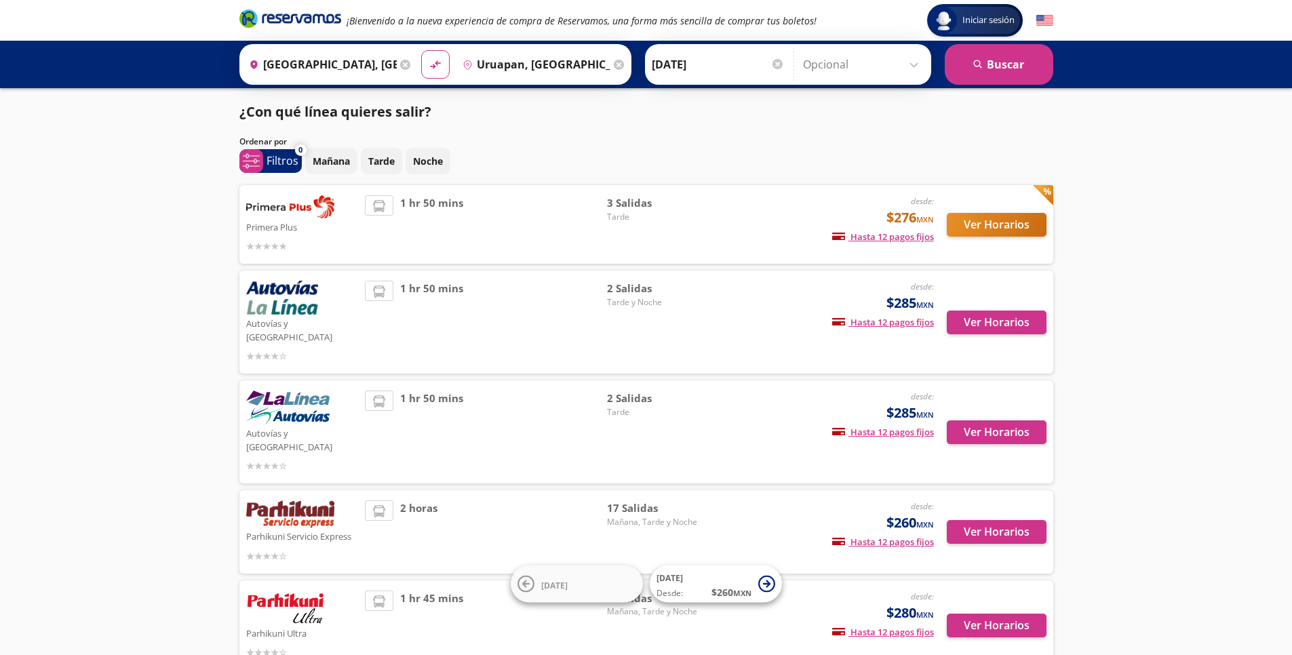
click at [410, 64] on icon at bounding box center [405, 65] width 10 height 10
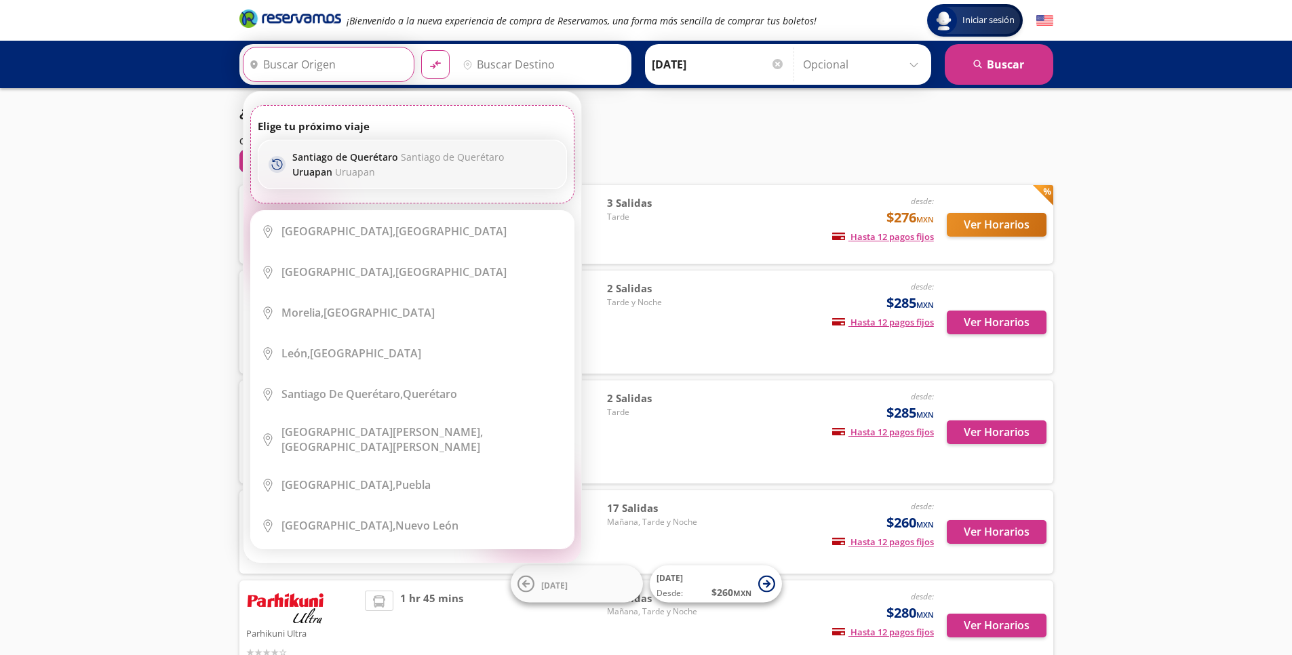
click at [377, 162] on p "Santiago de Querétaro Santiago de Querétaro" at bounding box center [398, 157] width 212 height 13
type input "Santiago de Querétaro, Querétaro"
type input "Uruapan, [GEOGRAPHIC_DATA]"
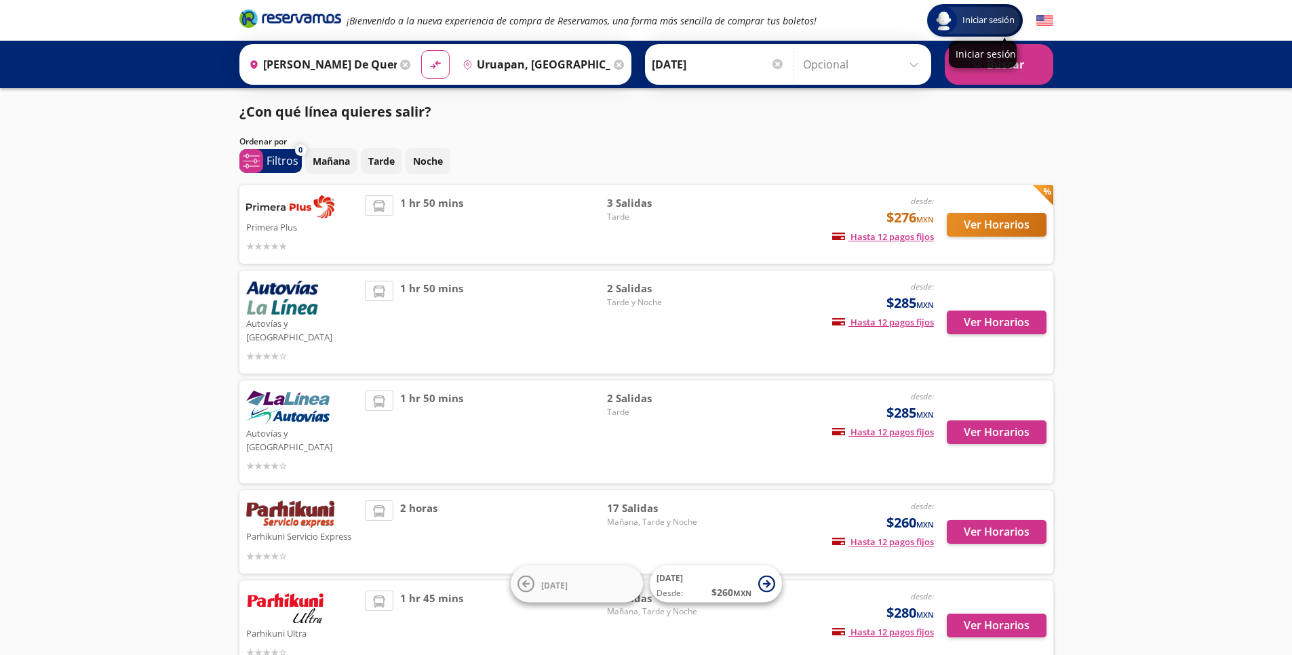
click at [998, 66] on div "Iniciar sesión" at bounding box center [983, 54] width 68 height 27
click at [1042, 75] on button "search Buscar" at bounding box center [999, 64] width 109 height 41
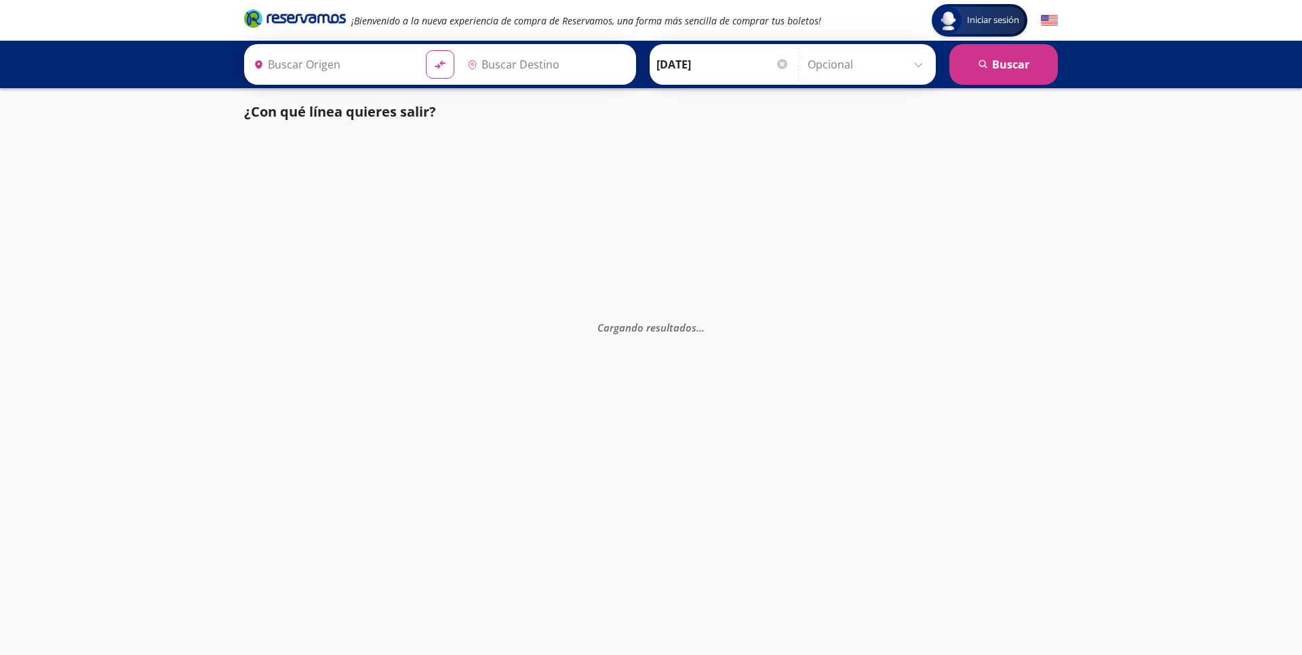
type input "Santiago de Querétaro, Querétaro"
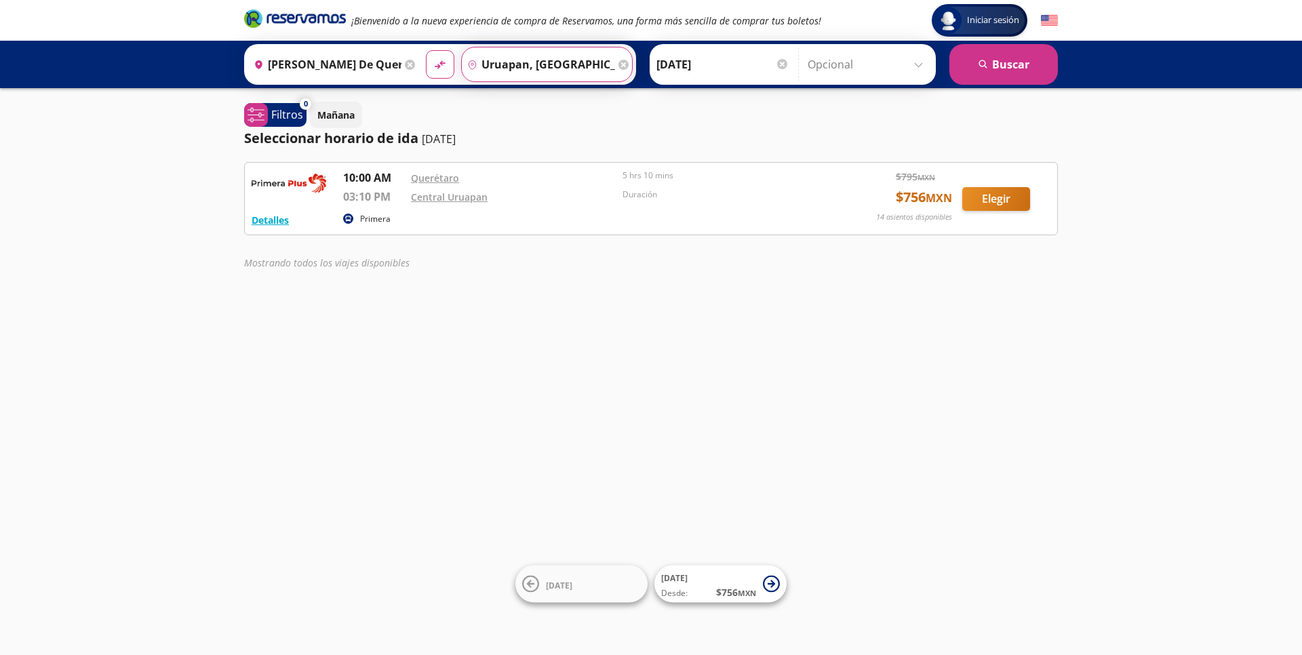
click at [615, 72] on input "Uruapan, [GEOGRAPHIC_DATA]" at bounding box center [538, 64] width 153 height 34
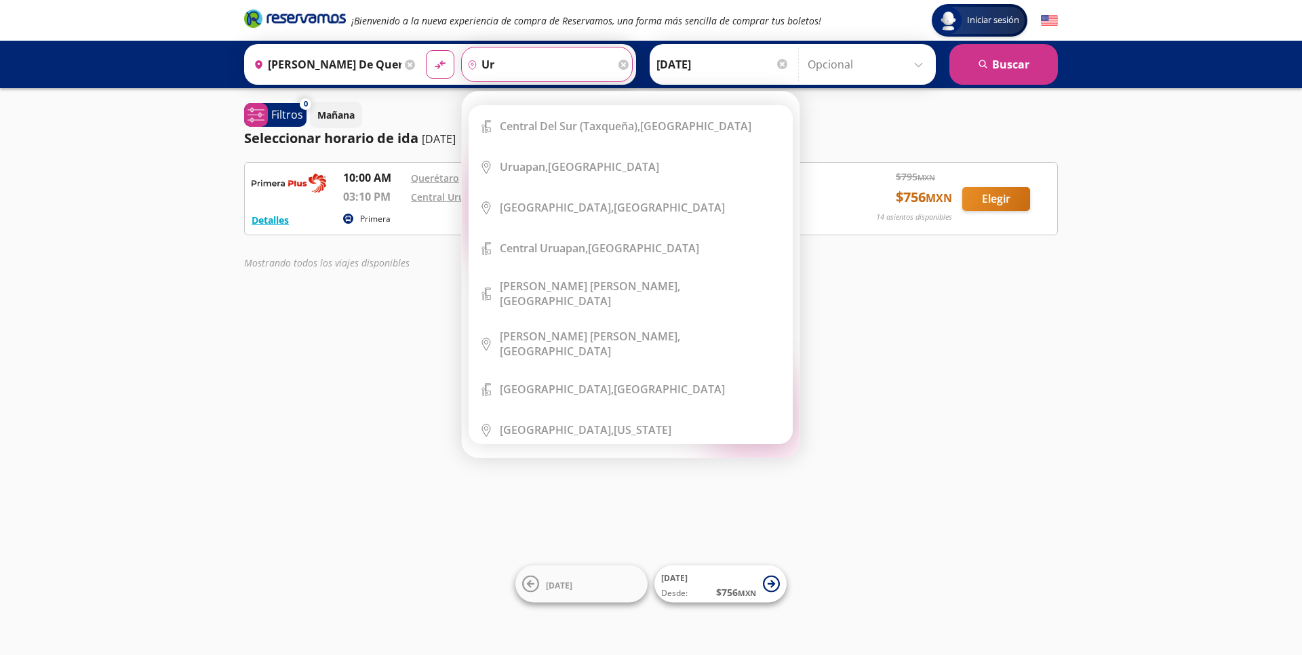
type input "u"
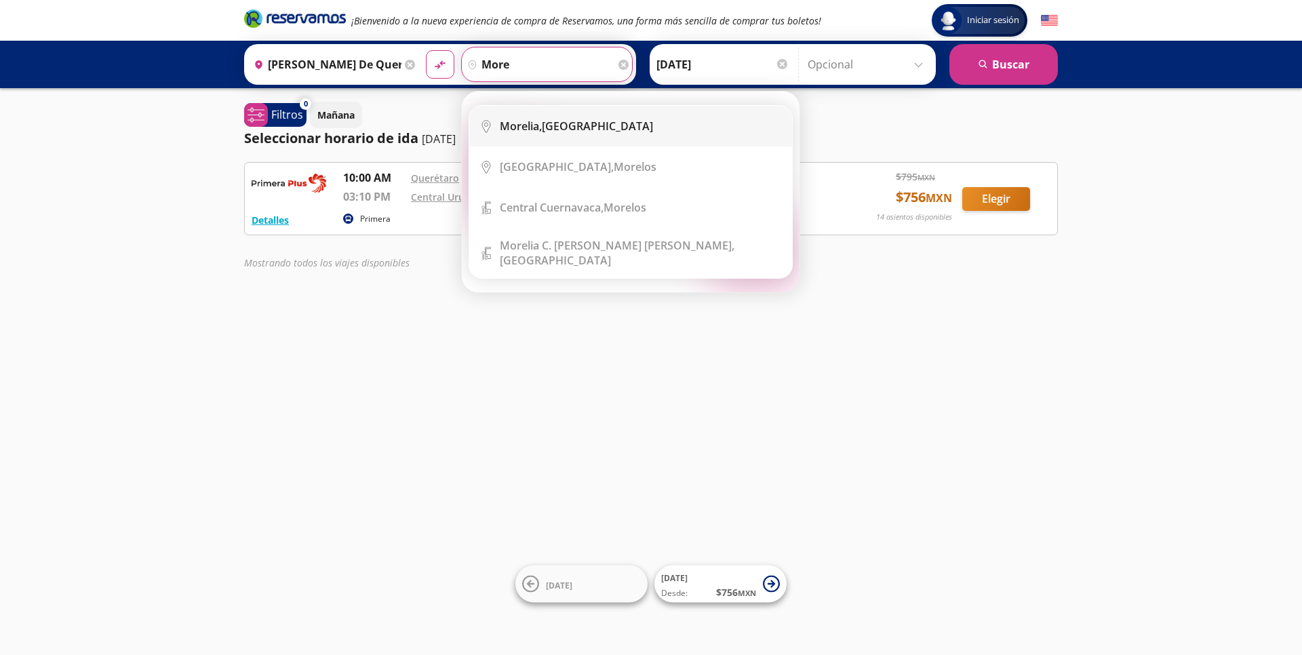
click at [580, 116] on li "City Icon Morelia, Michoacán" at bounding box center [630, 126] width 323 height 41
type input "[GEOGRAPHIC_DATA], [GEOGRAPHIC_DATA]"
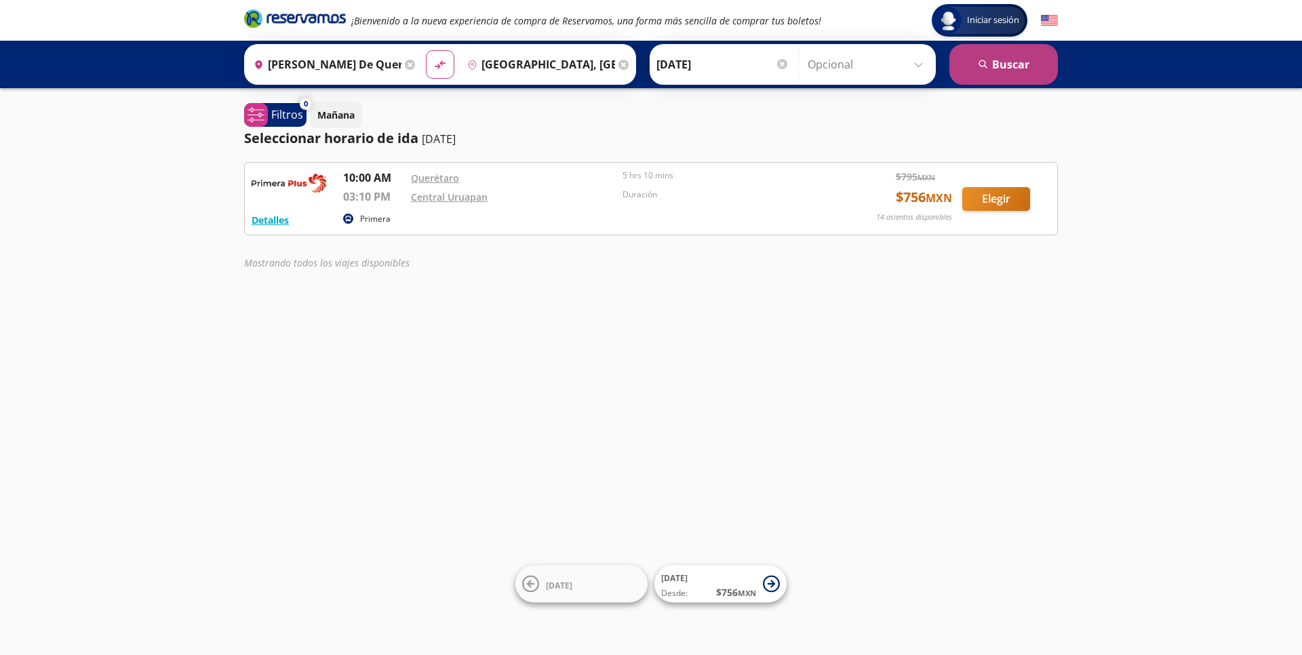
click at [971, 66] on button "search Buscar" at bounding box center [1003, 64] width 109 height 41
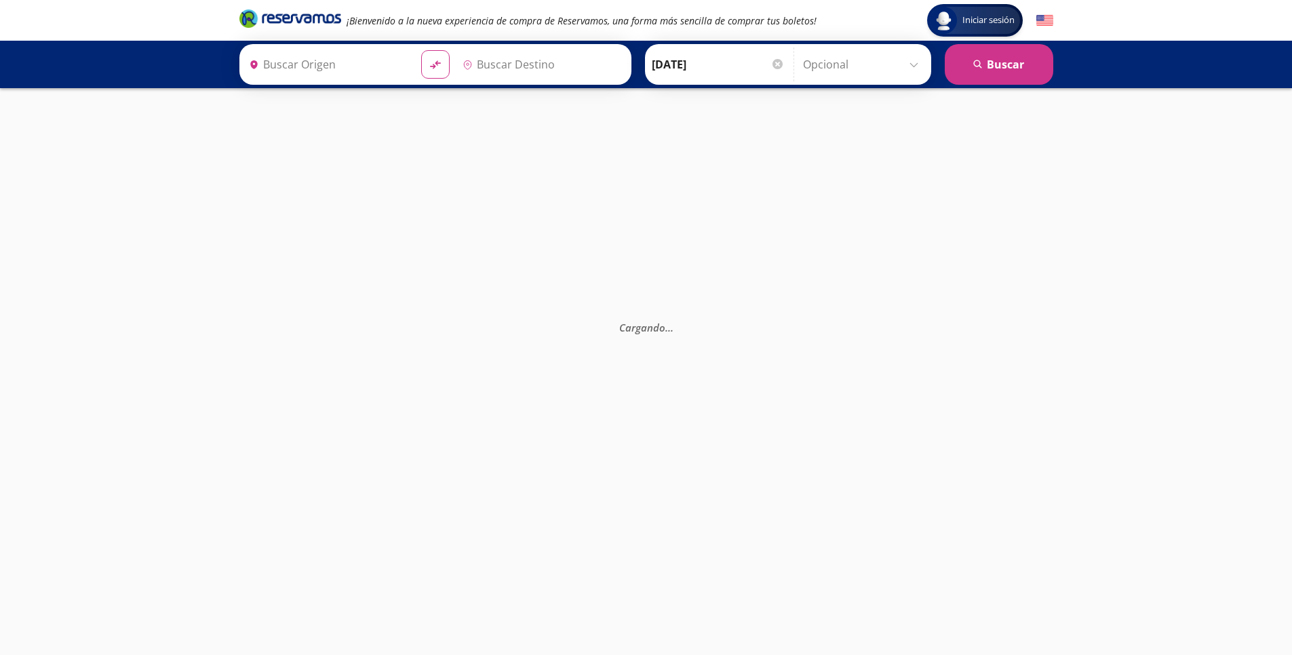
type input "Santiago de Querétaro, Querétaro"
type input "[GEOGRAPHIC_DATA], [GEOGRAPHIC_DATA]"
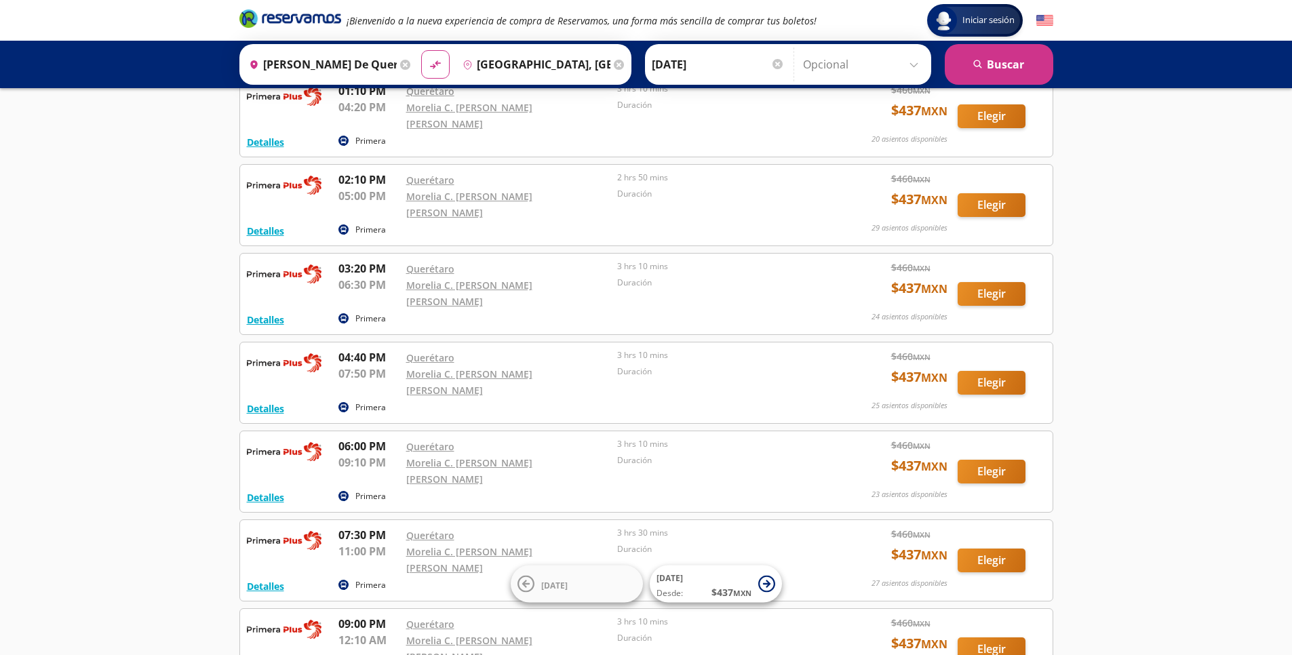
scroll to position [345, 0]
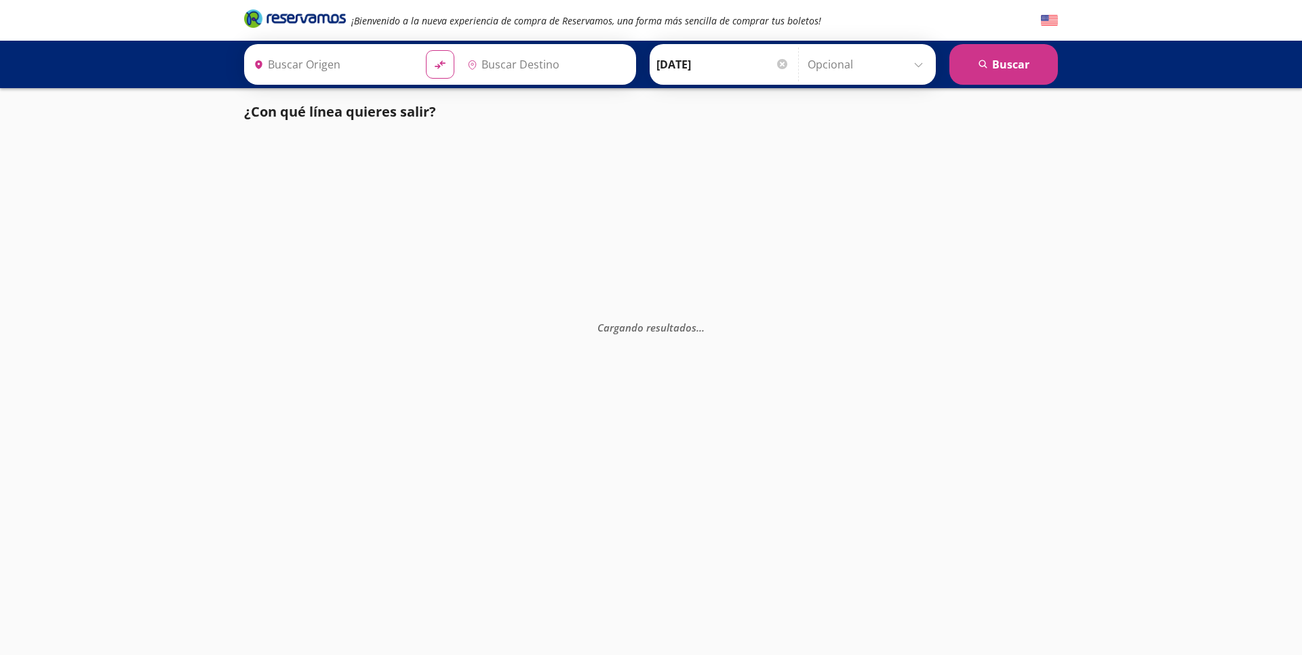
type input "[PERSON_NAME] de Querétaro, [GEOGRAPHIC_DATA]"
type input "[GEOGRAPHIC_DATA], [GEOGRAPHIC_DATA]"
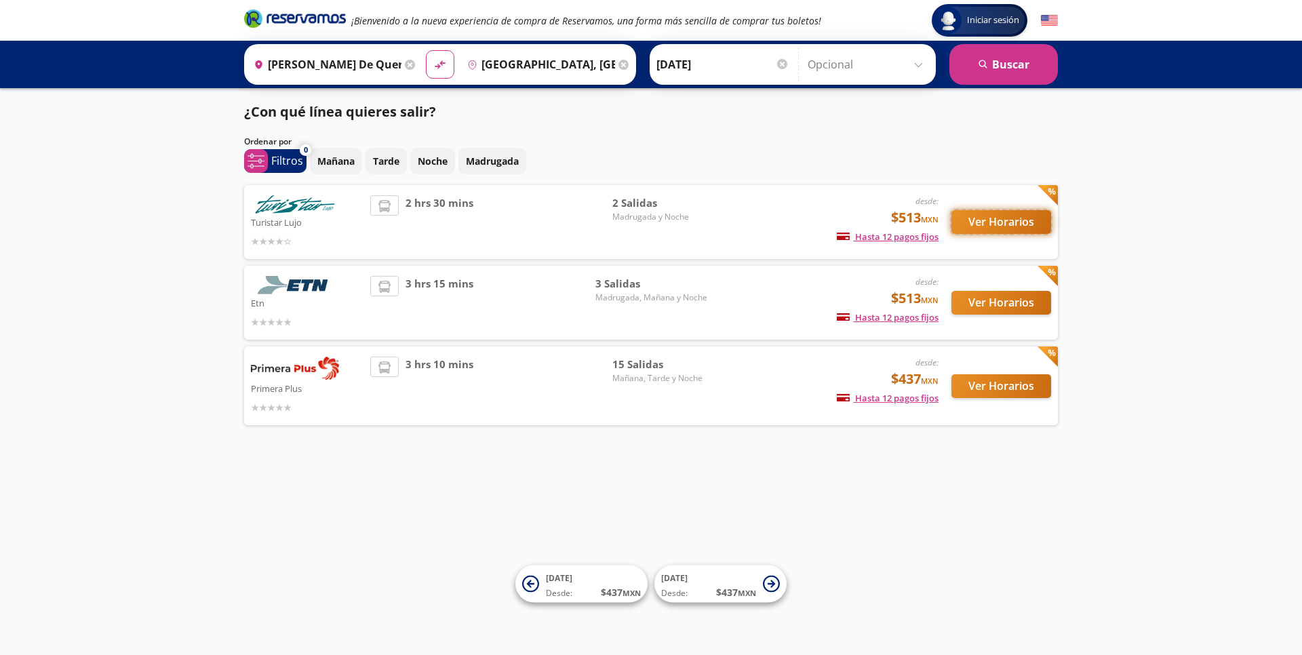
click at [1040, 226] on button "Ver Horarios" at bounding box center [1001, 222] width 100 height 24
click at [1031, 298] on button "Ver Horarios" at bounding box center [1001, 303] width 100 height 24
click at [590, 204] on div "2 hrs 30 mins" at bounding box center [491, 222] width 242 height 54
click at [993, 218] on button "Ver Horarios" at bounding box center [1001, 222] width 100 height 24
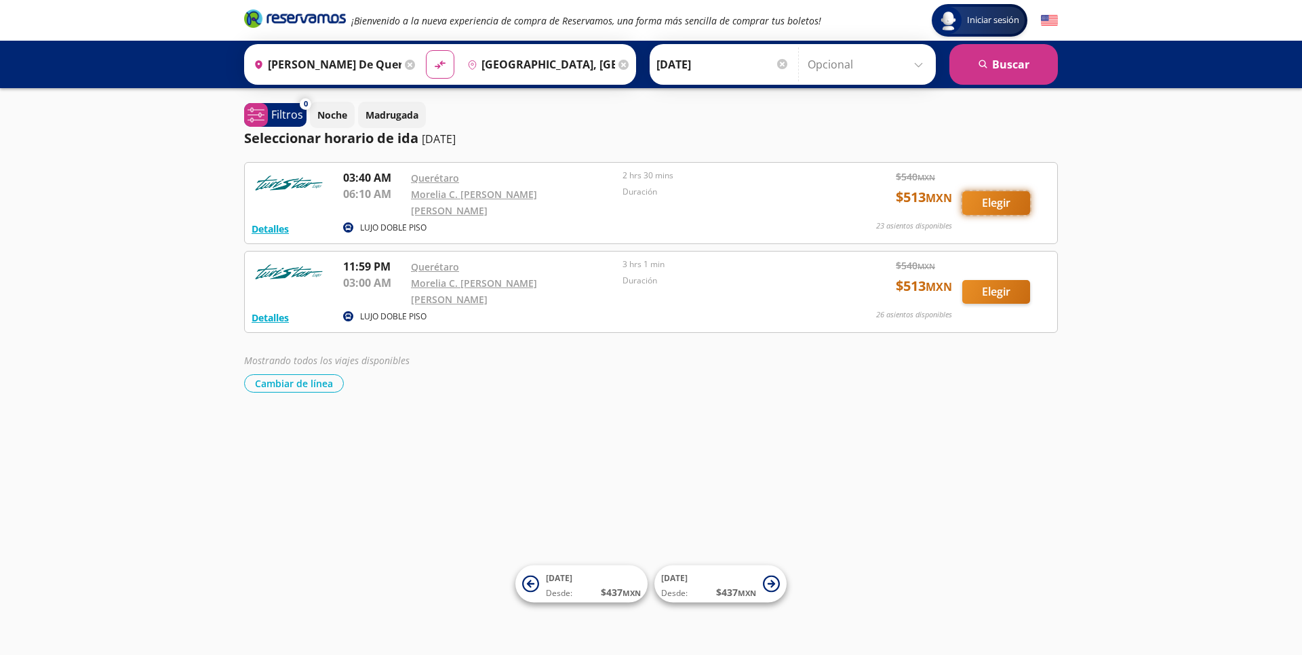
click at [1003, 200] on button "Elegir" at bounding box center [996, 203] width 68 height 24
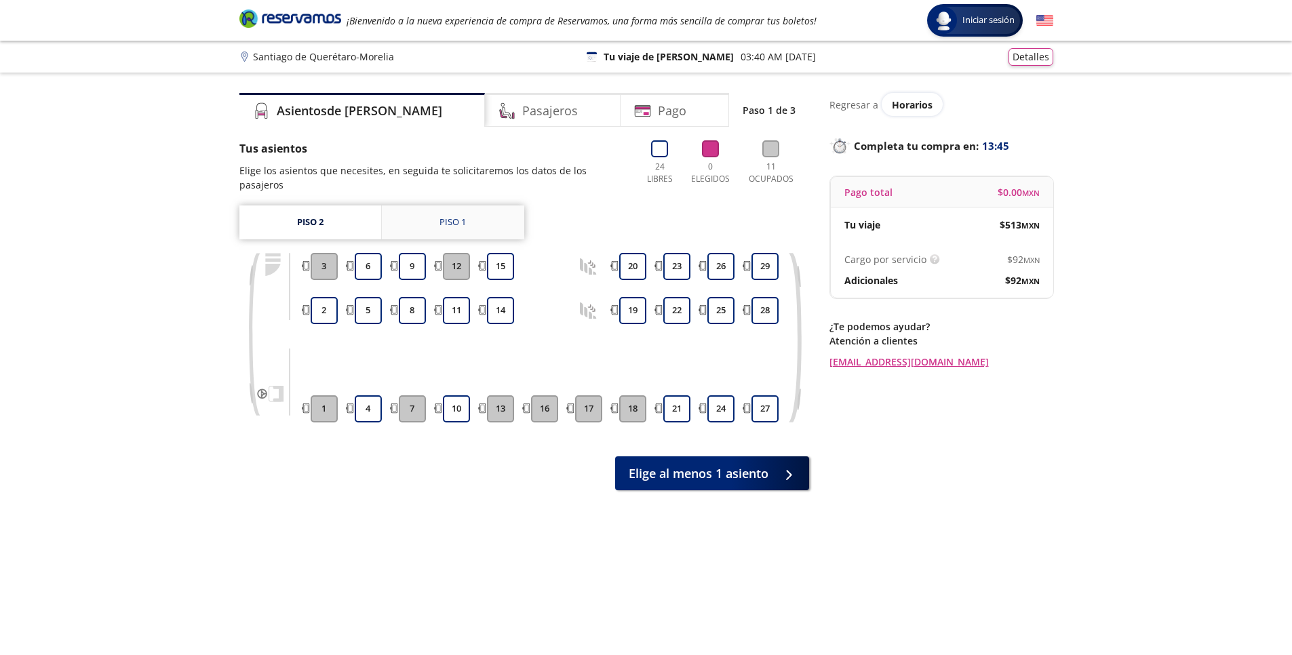
click at [439, 216] on div "Piso 1" at bounding box center [452, 223] width 26 height 14
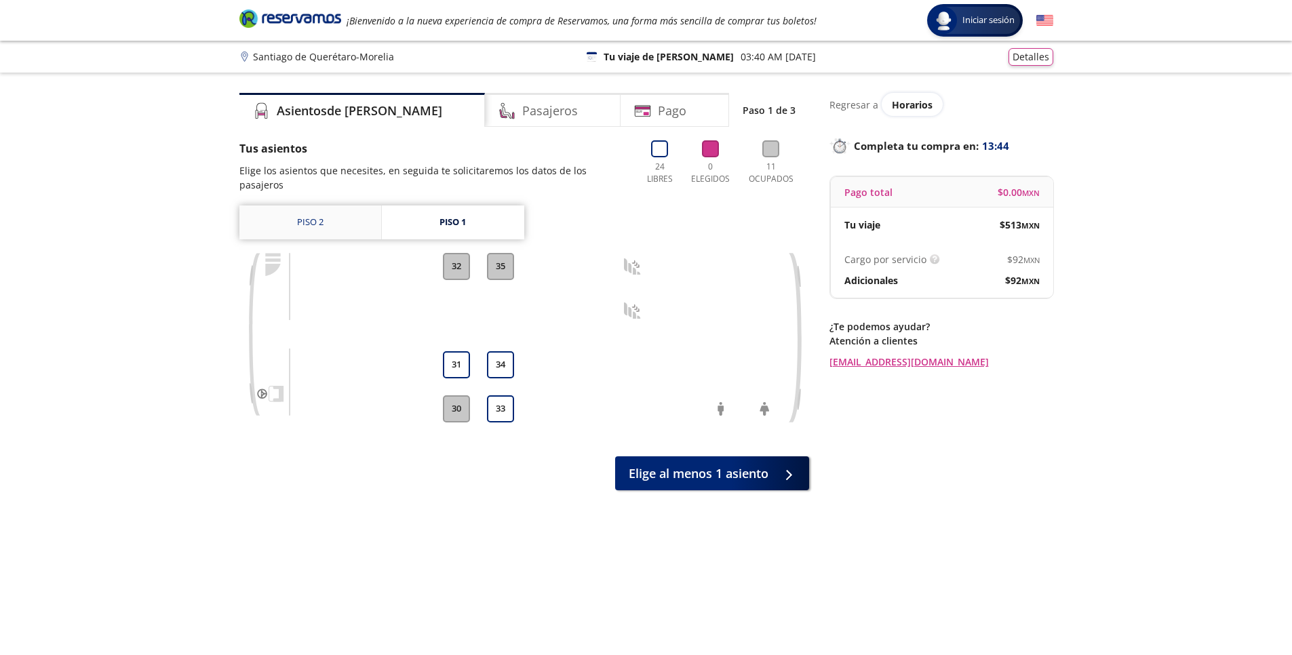
click at [319, 210] on link "Piso 2" at bounding box center [310, 222] width 142 height 34
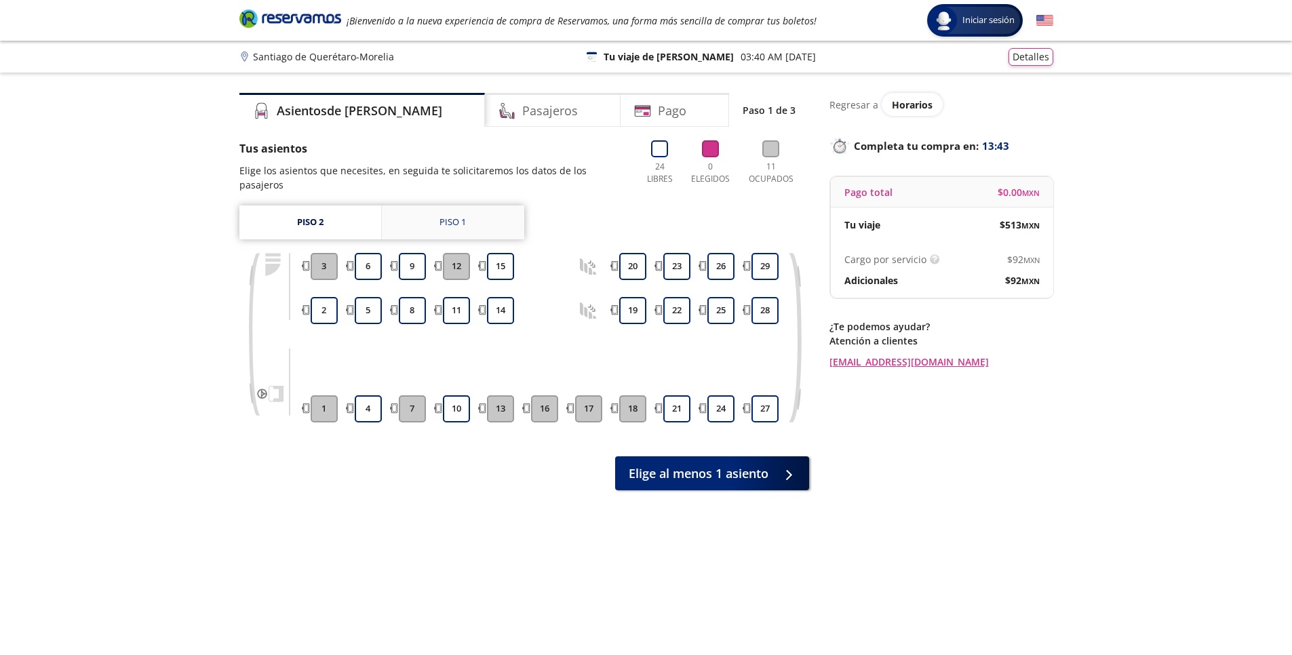
click at [407, 209] on link "Piso 1" at bounding box center [453, 222] width 142 height 34
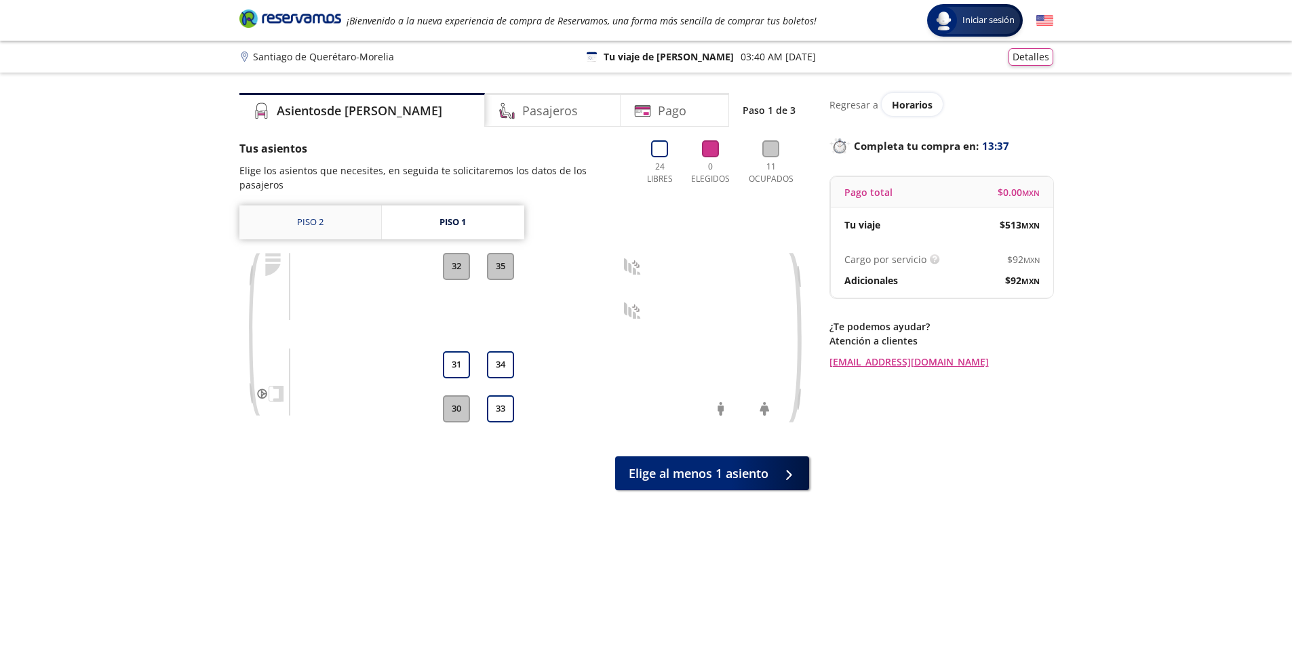
click at [353, 214] on link "Piso 2" at bounding box center [310, 222] width 142 height 34
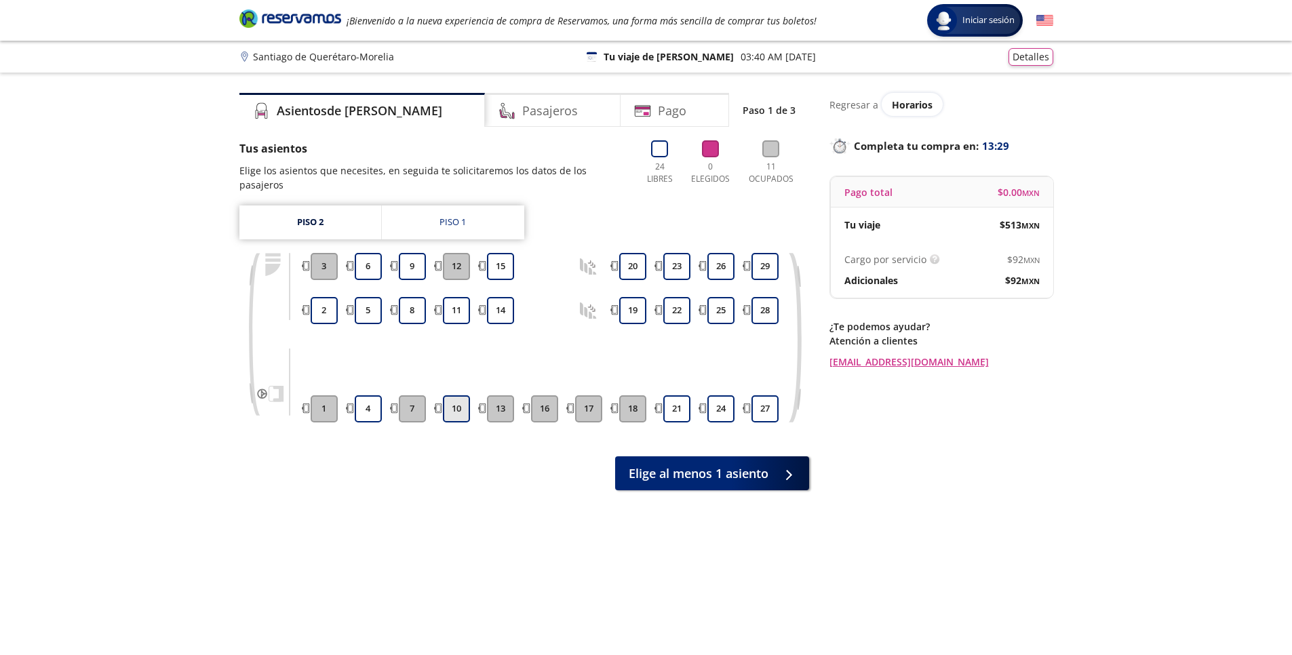
click at [454, 397] on button "10" at bounding box center [456, 408] width 27 height 27
click at [449, 395] on button "10" at bounding box center [456, 408] width 27 height 27
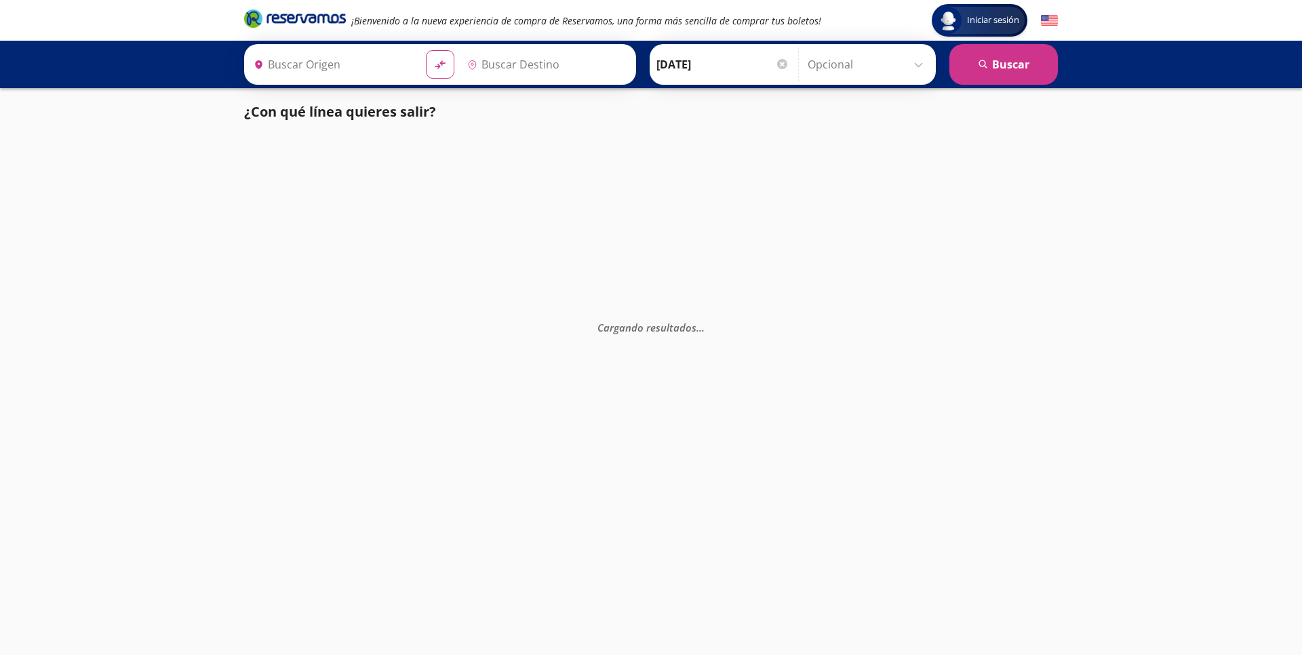
type input "[GEOGRAPHIC_DATA], [GEOGRAPHIC_DATA]"
type input "Uruapan, [GEOGRAPHIC_DATA]"
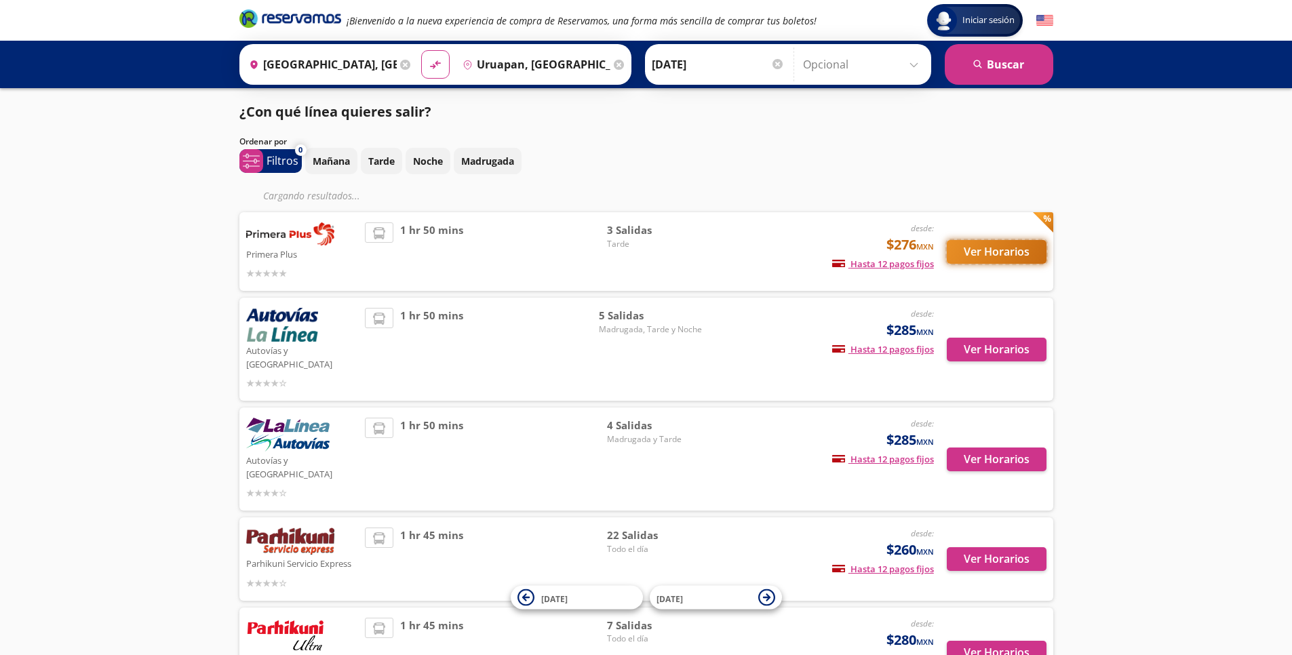
click at [991, 257] on button "Ver Horarios" at bounding box center [997, 252] width 100 height 24
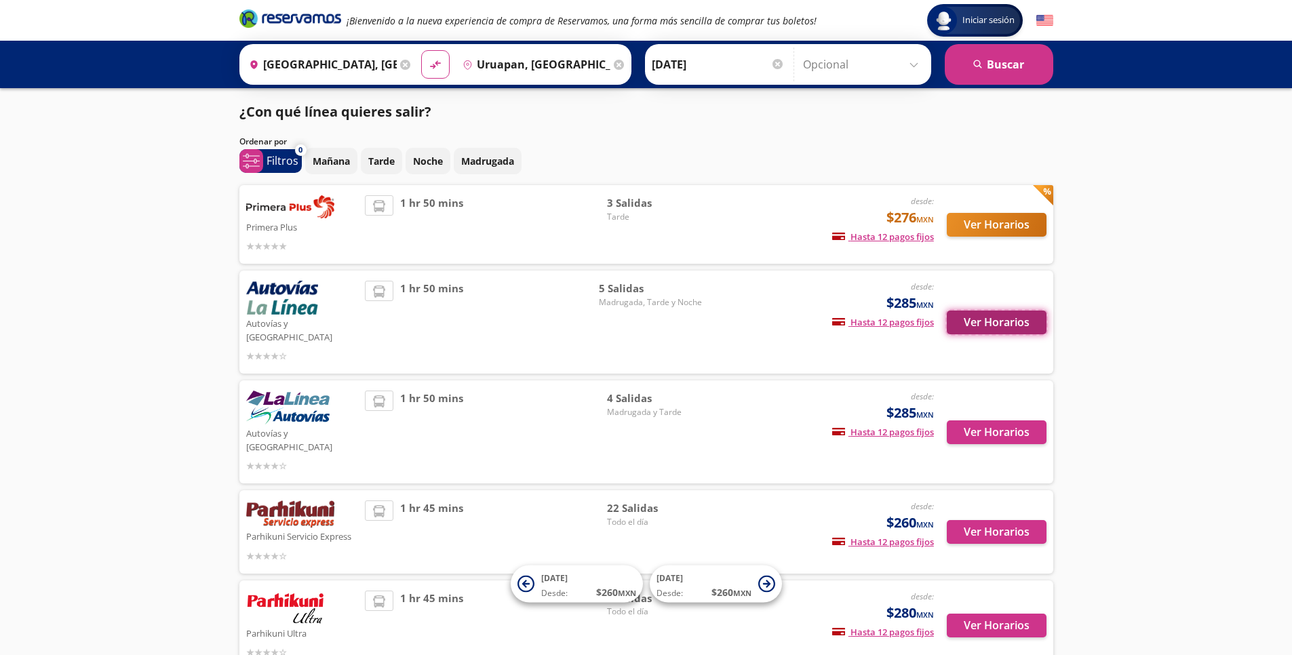
click at [996, 317] on button "Ver Horarios" at bounding box center [997, 323] width 100 height 24
click at [990, 420] on button "Ver Horarios" at bounding box center [997, 432] width 100 height 24
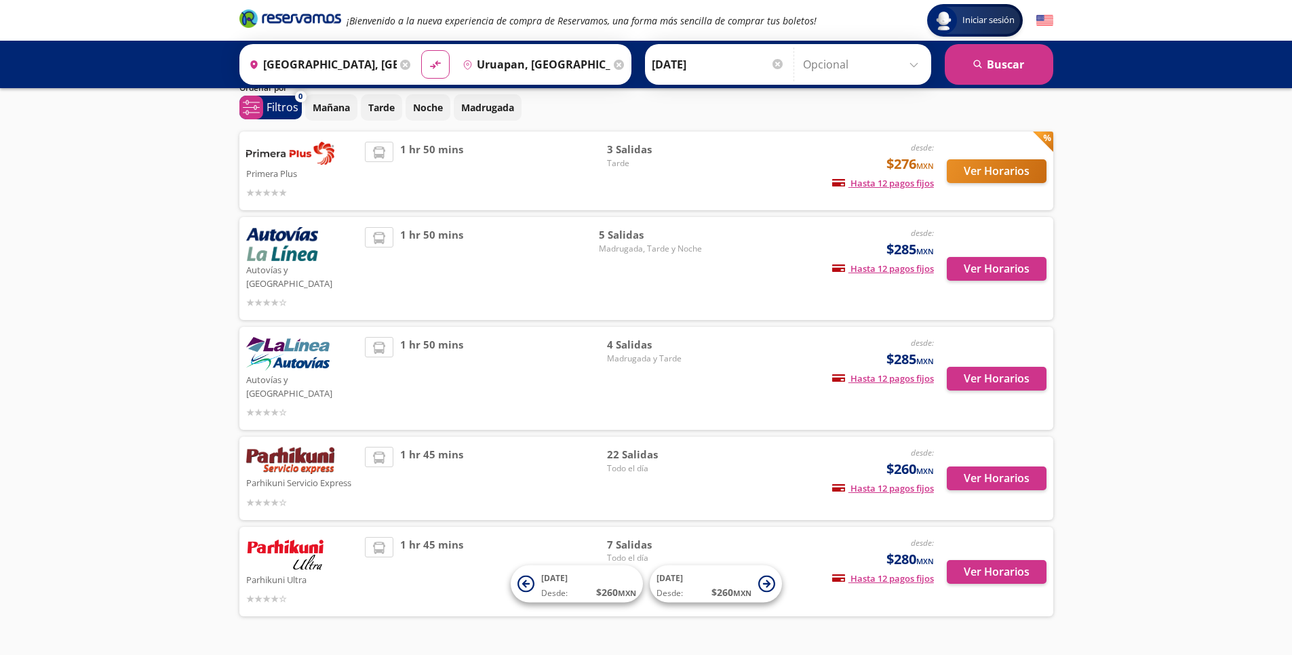
scroll to position [63, 0]
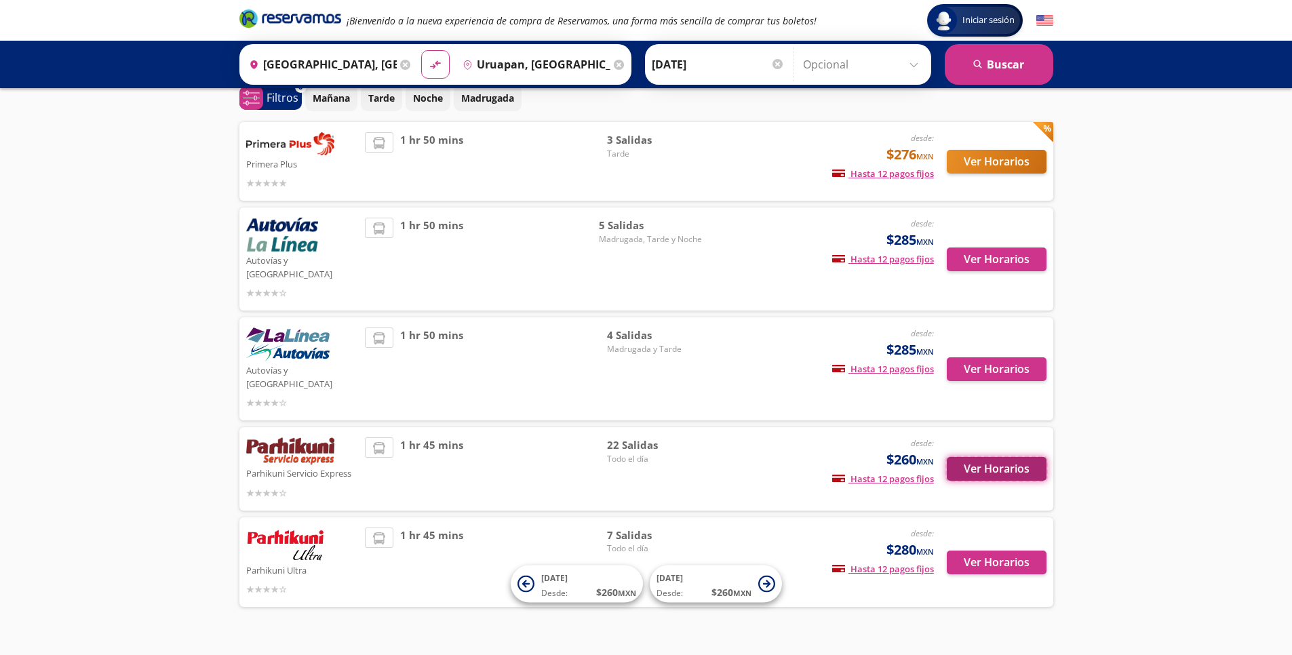
click at [959, 457] on button "Ver Horarios" at bounding box center [997, 469] width 100 height 24
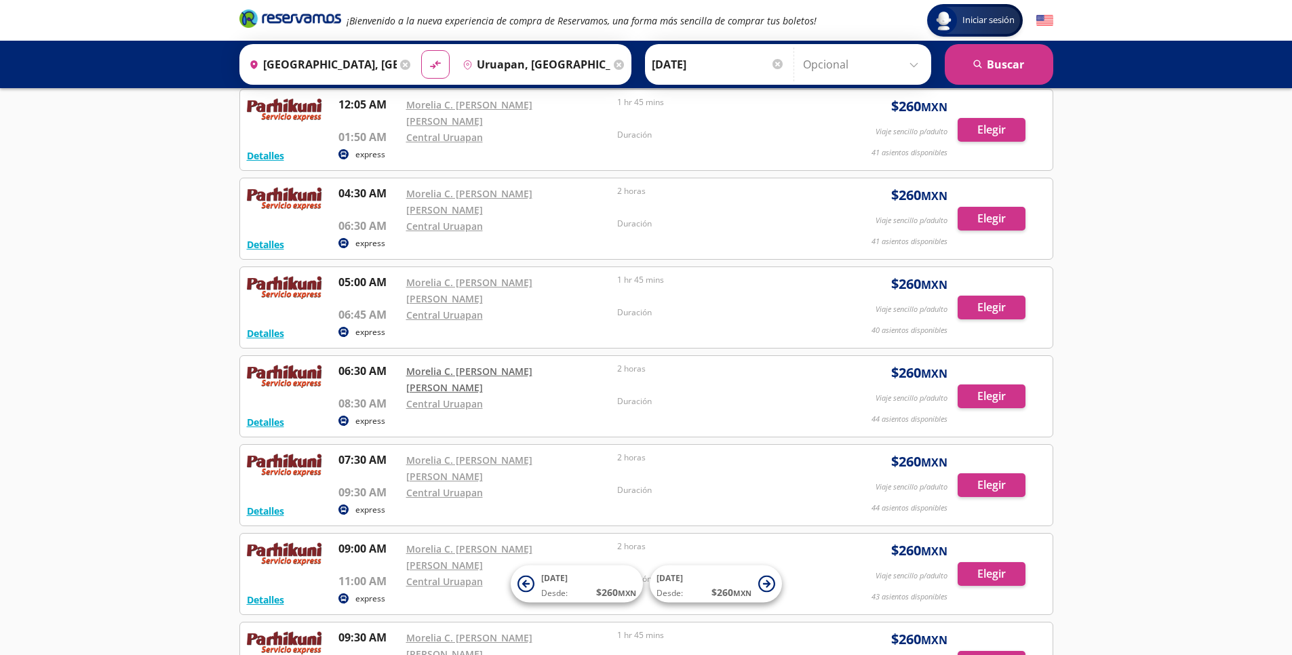
scroll to position [81, 0]
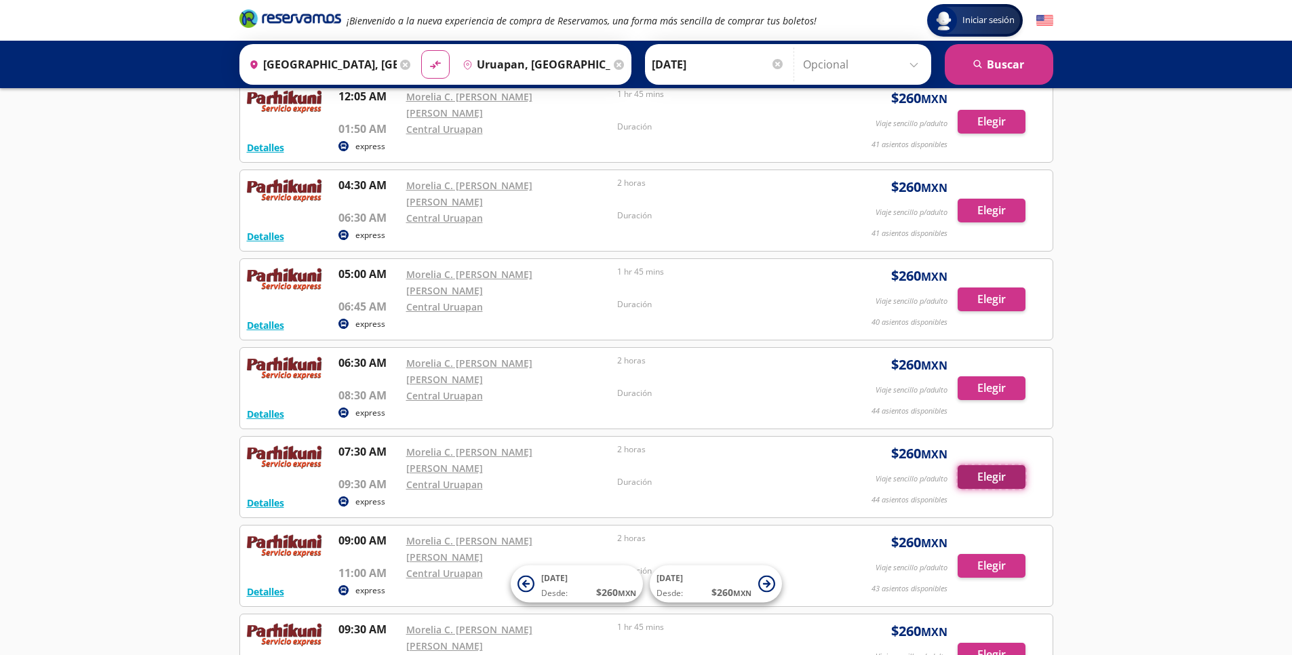
click at [989, 465] on button "Elegir" at bounding box center [992, 477] width 68 height 24
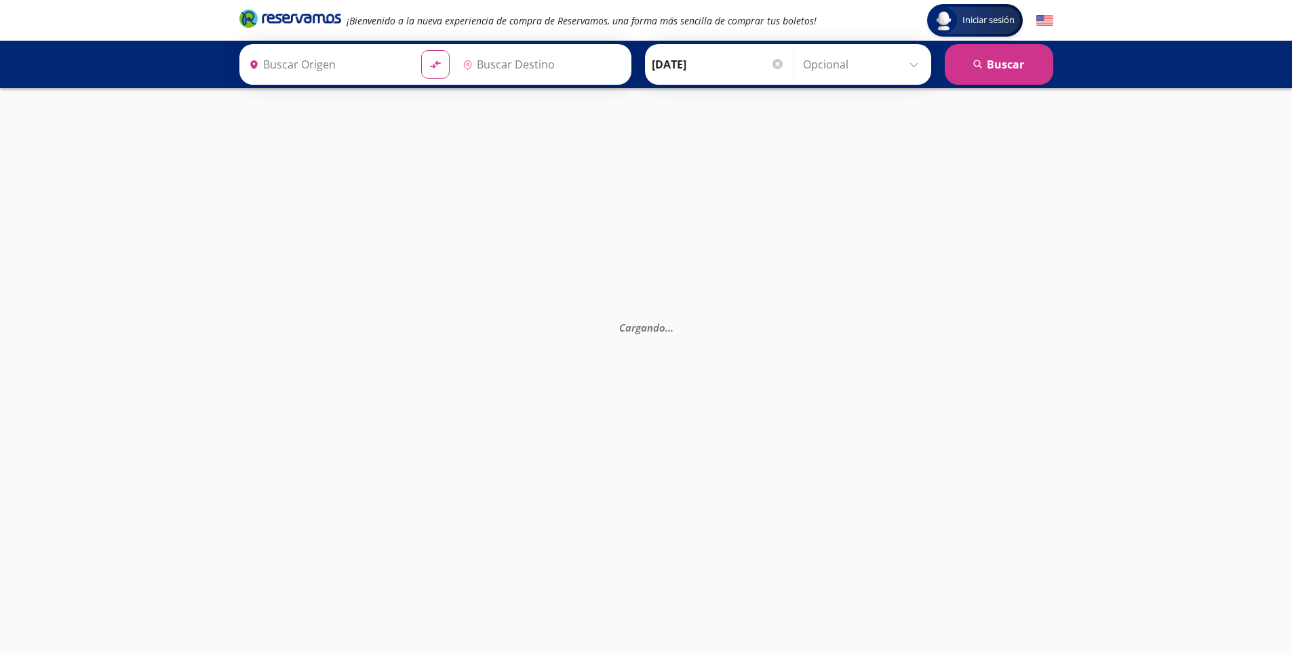
type input "Uruapan, [GEOGRAPHIC_DATA]"
type input "[GEOGRAPHIC_DATA], [GEOGRAPHIC_DATA]"
